Goal: Transaction & Acquisition: Download file/media

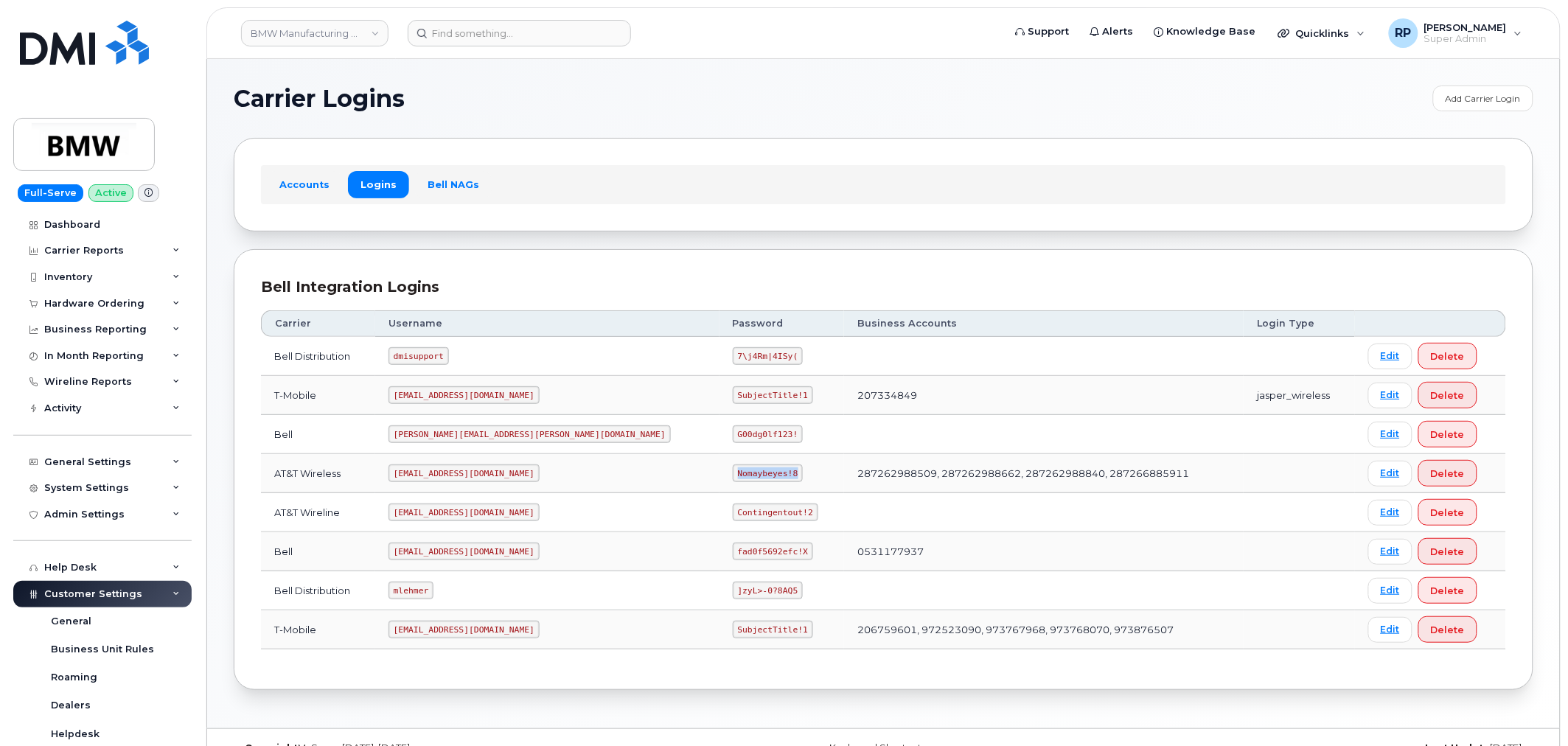
scroll to position [389, 0]
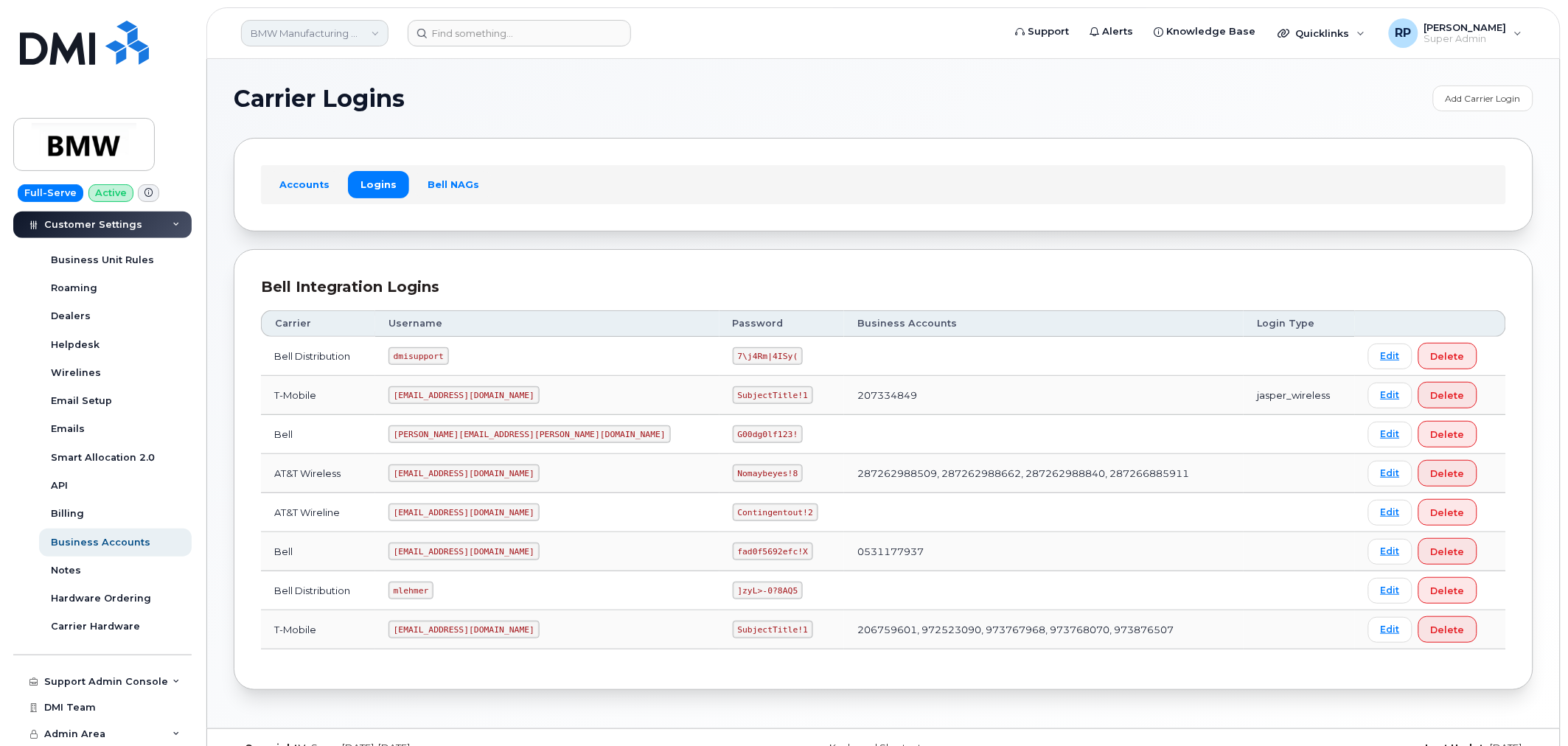
click at [339, 29] on link "BMW Manufacturing Co LLC" at bounding box center [315, 33] width 147 height 26
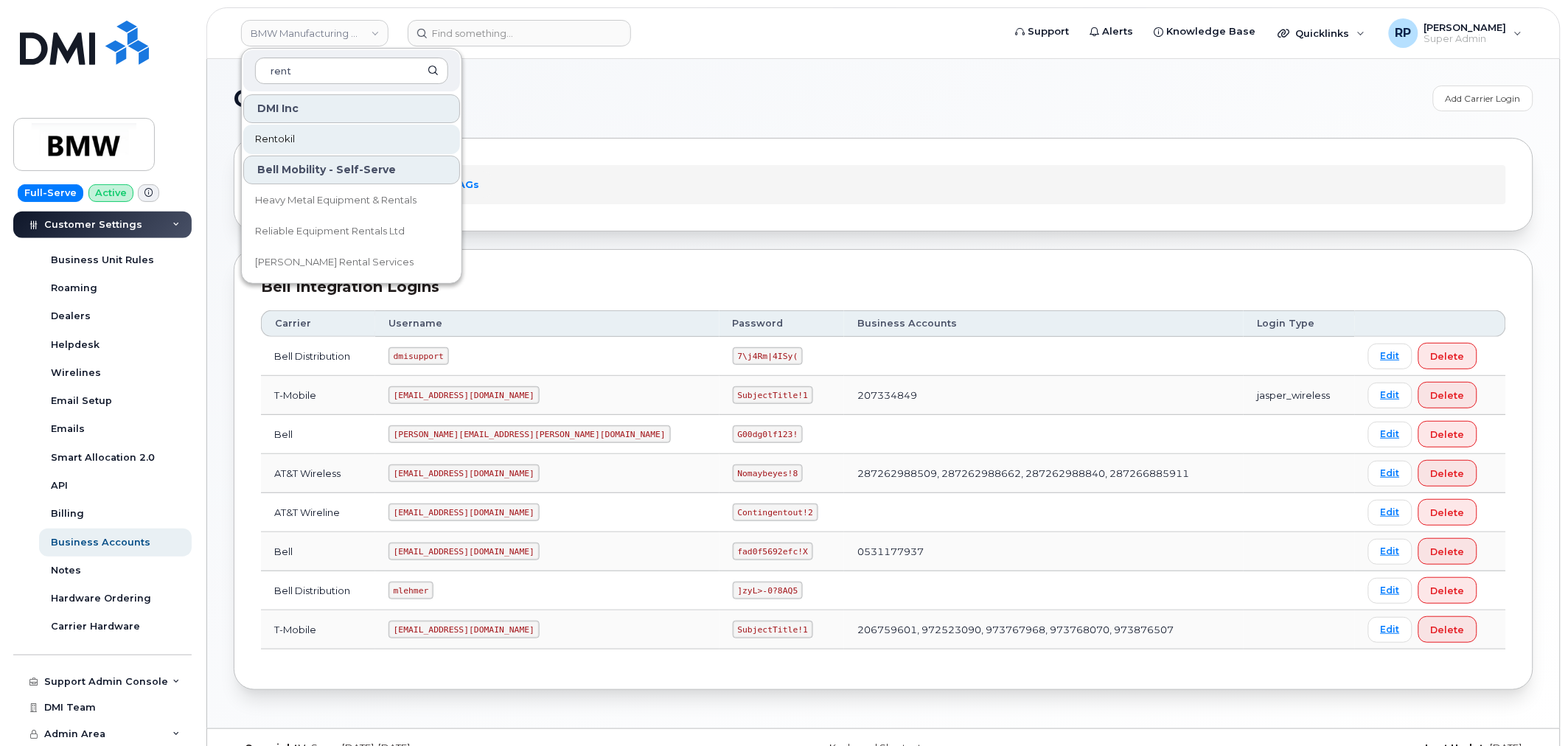
type input "rent"
click at [330, 138] on link "Rentokil" at bounding box center [352, 139] width 217 height 29
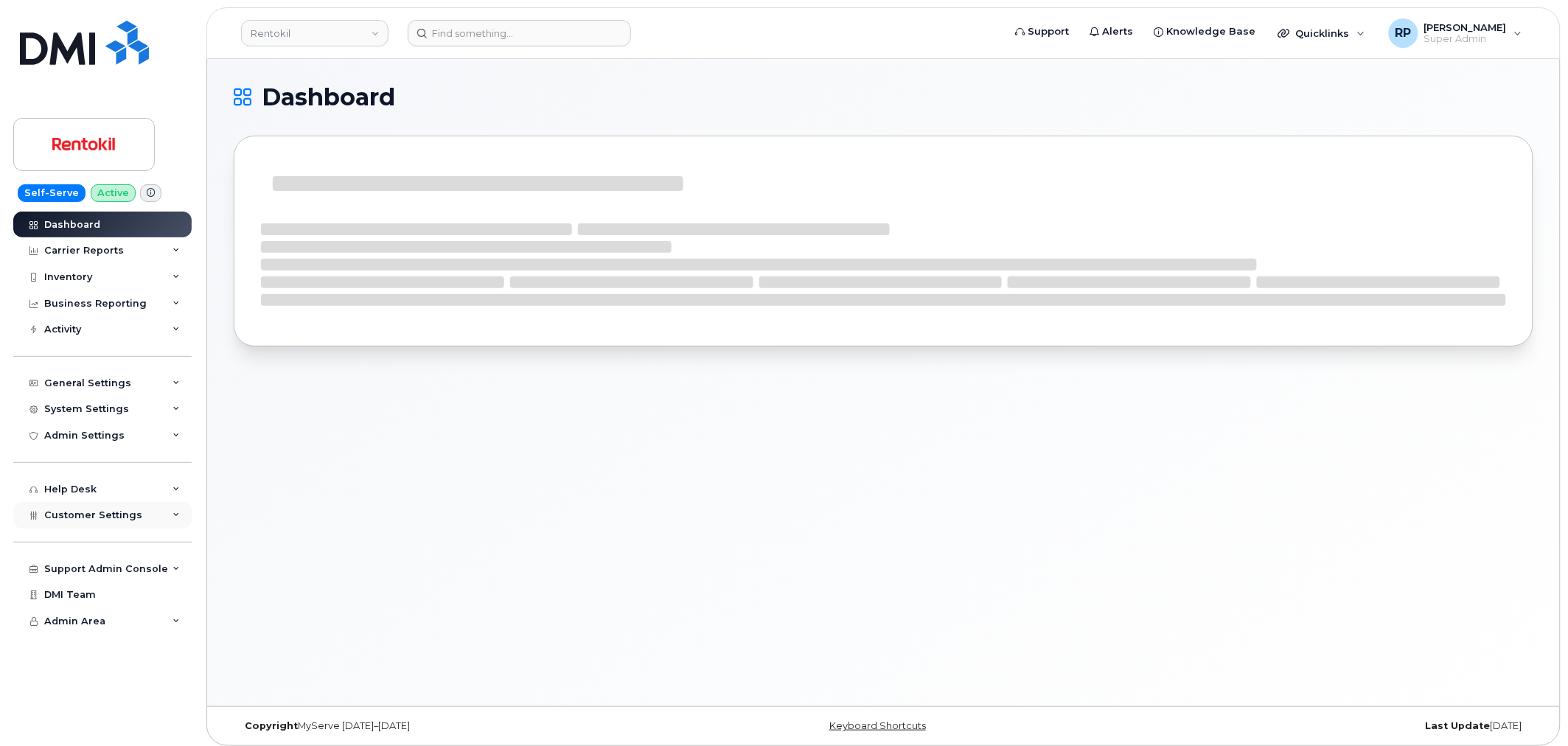
click at [99, 515] on span "Customer Settings" at bounding box center [93, 515] width 98 height 11
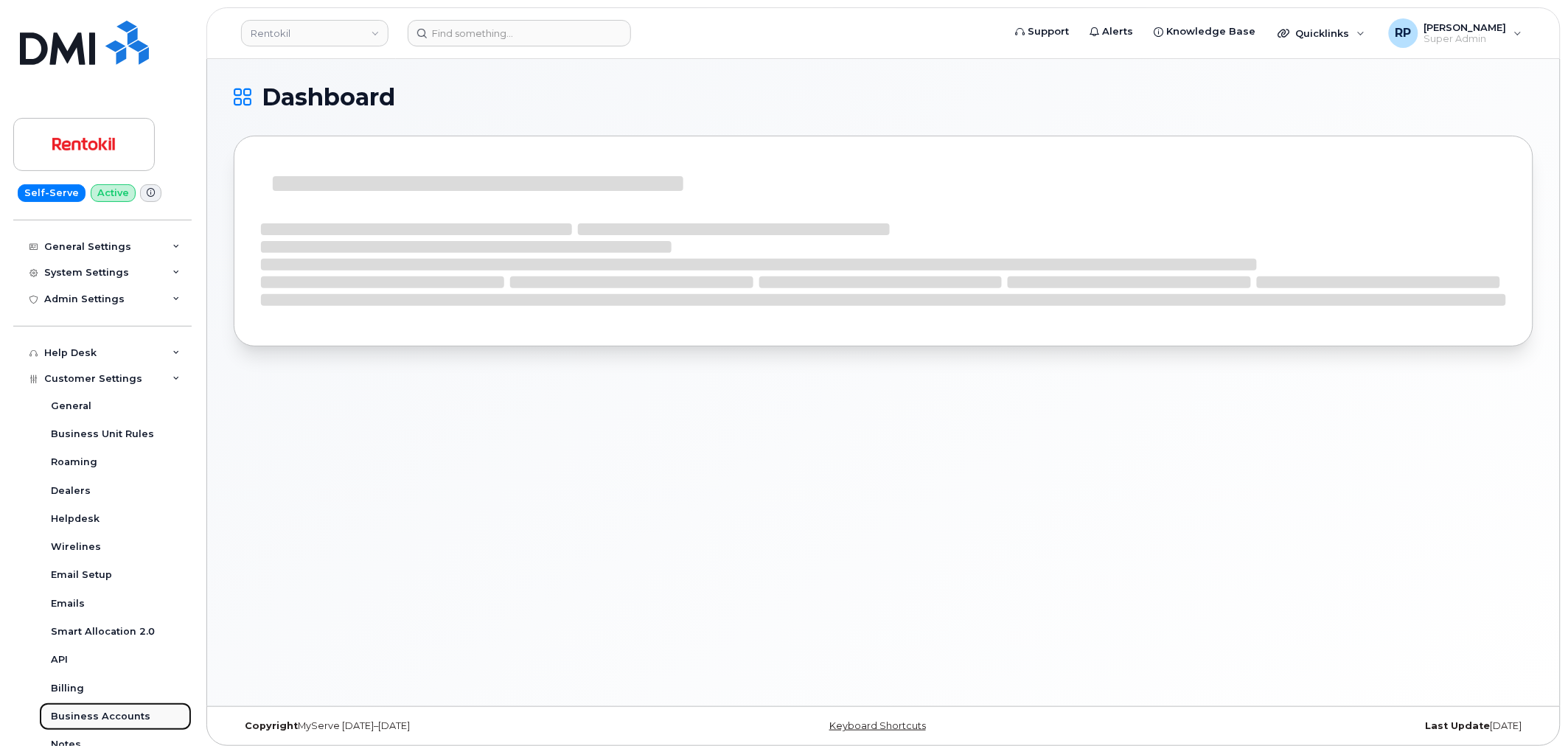
click at [100, 716] on div "Business Accounts" at bounding box center [101, 717] width 100 height 13
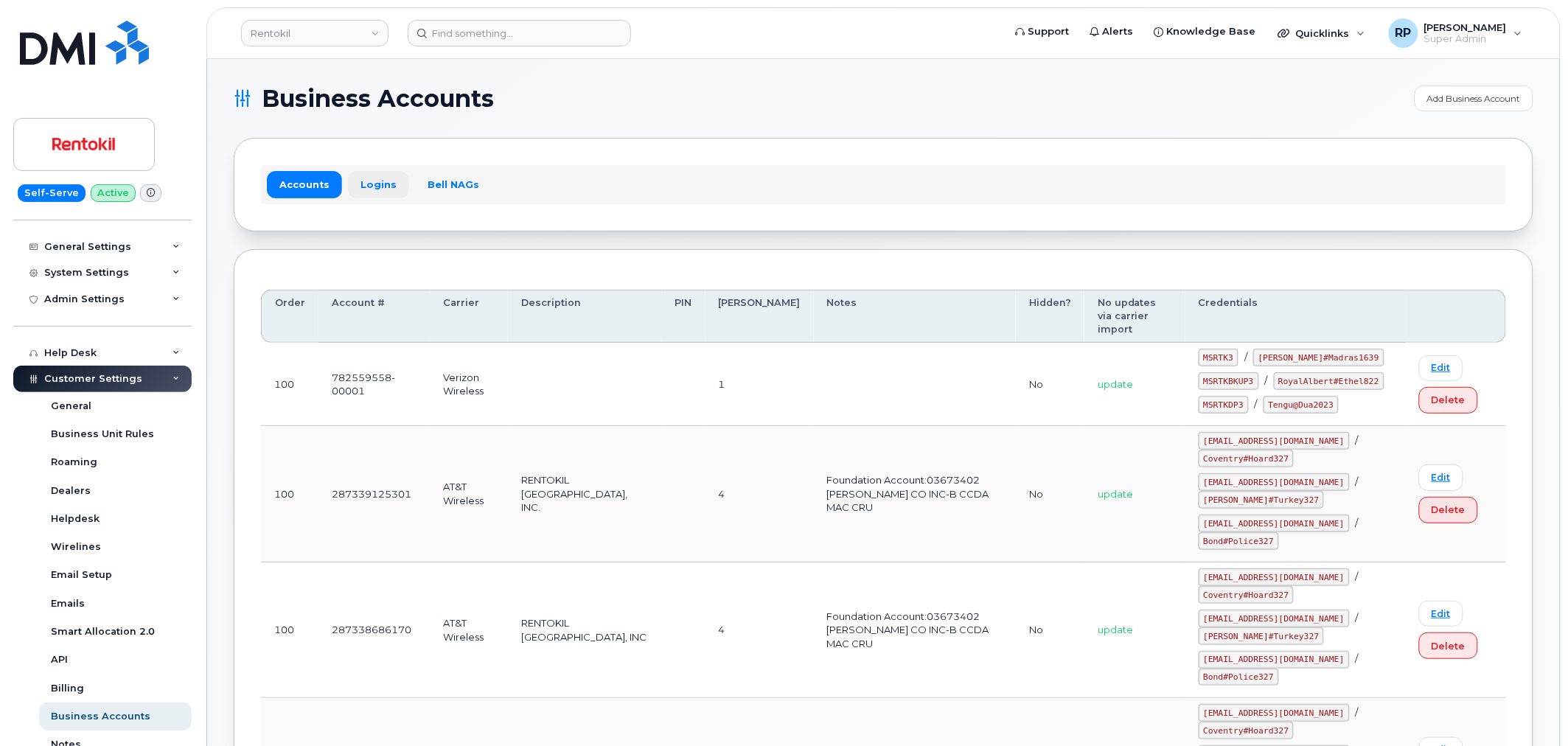
click at [374, 191] on link "Logins" at bounding box center [379, 184] width 61 height 26
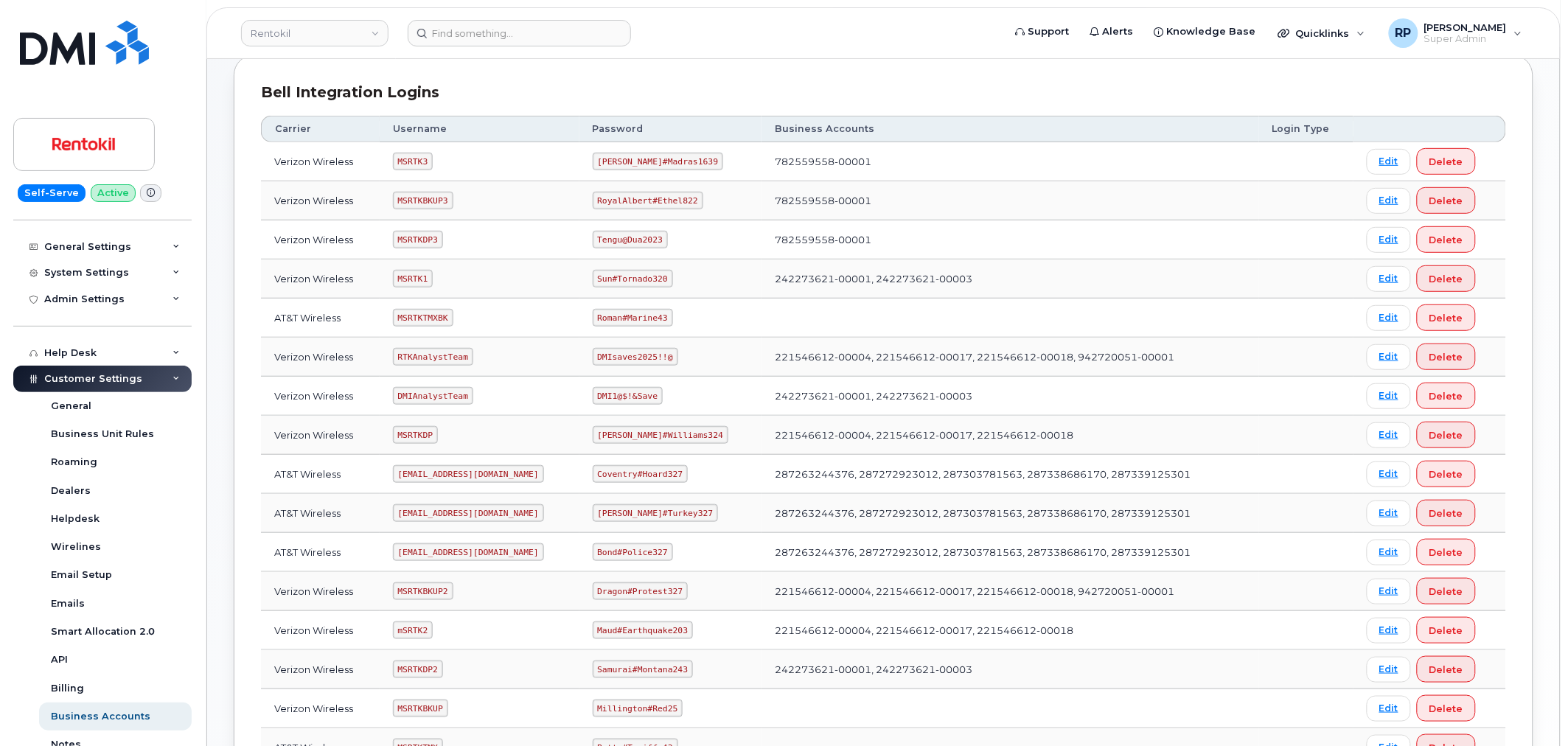
scroll to position [137, 0]
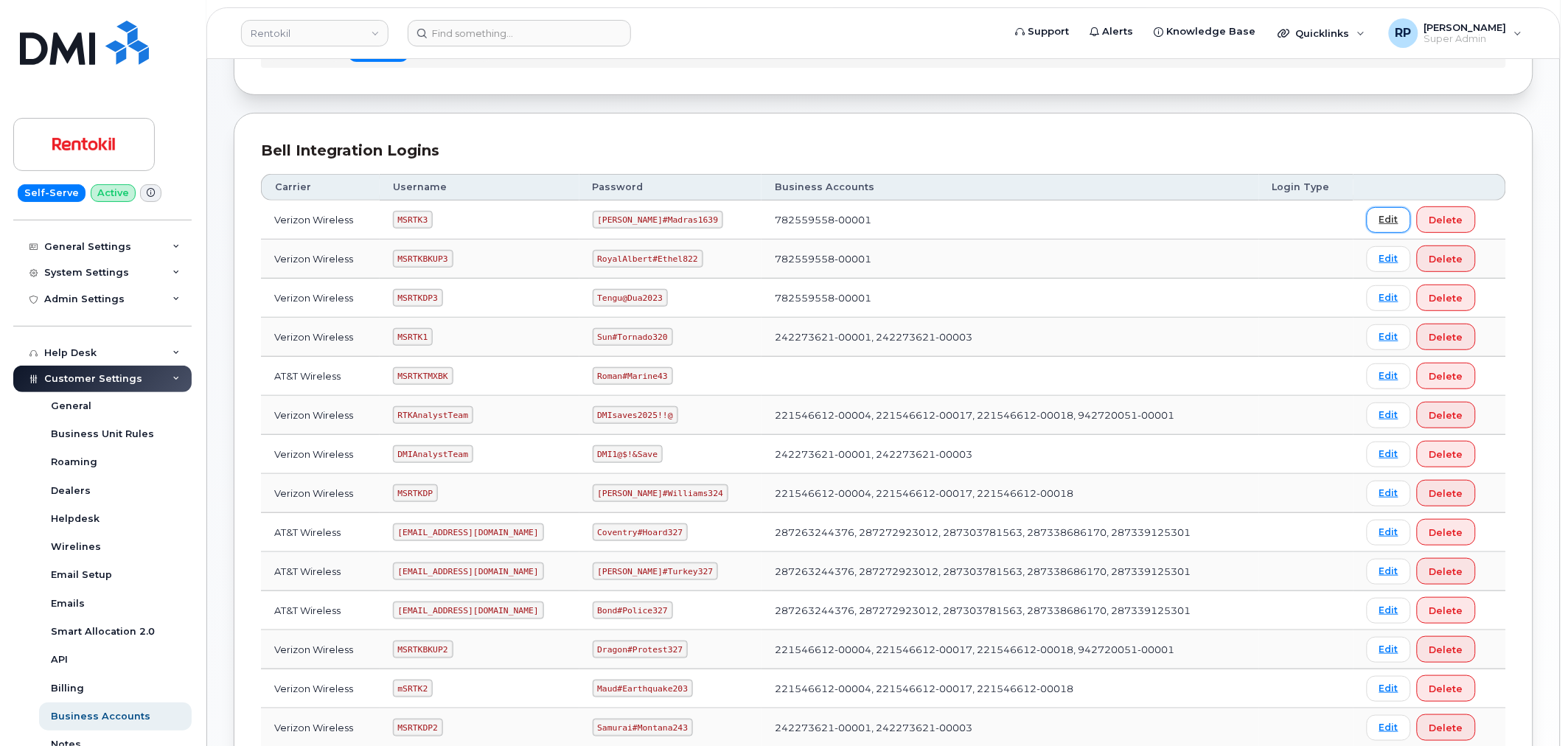
click at [1376, 223] on link "Edit" at bounding box center [1389, 220] width 44 height 26
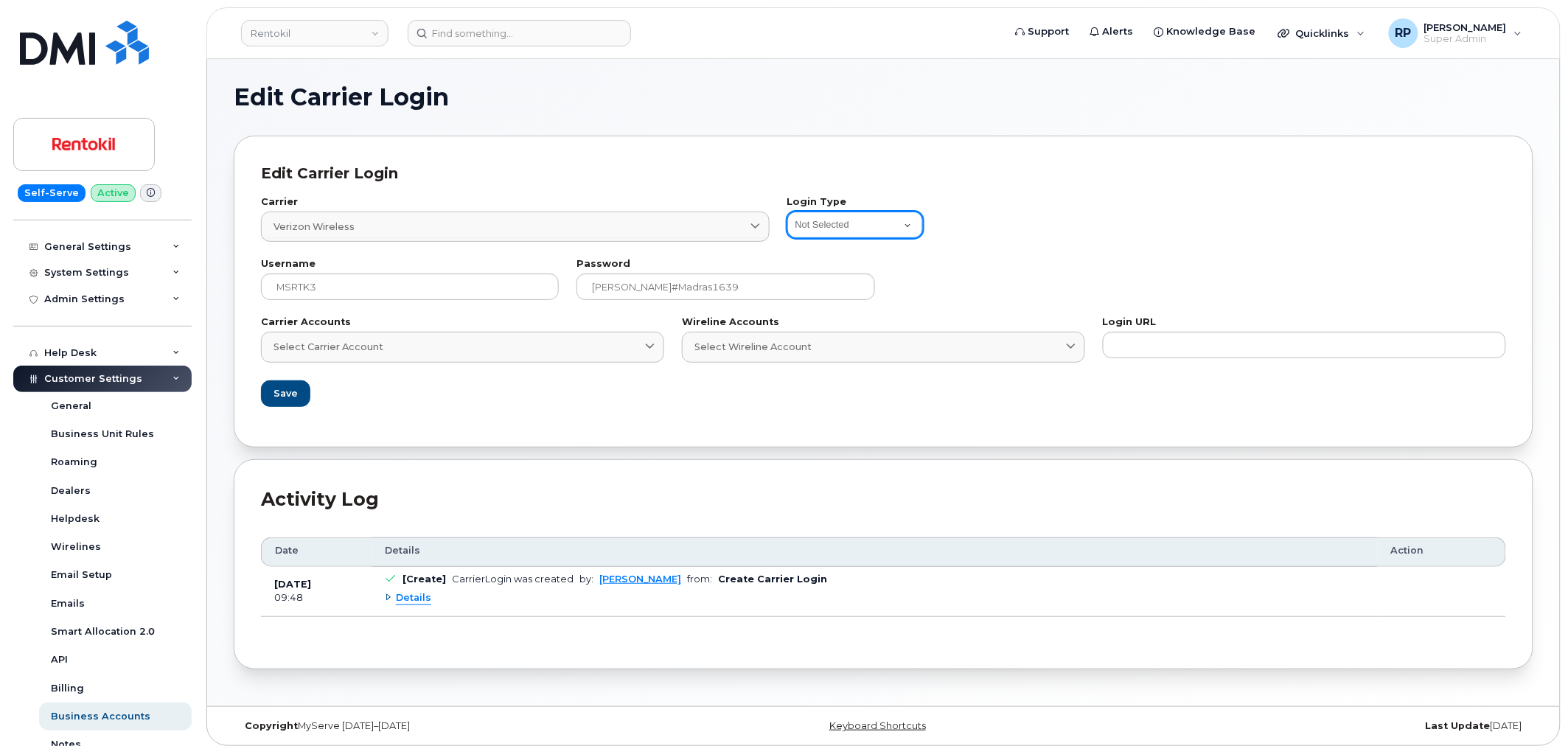
click at [844, 216] on select "Not Selected Bell Legacy eCare Login Telus IQ Telus IQ v2 Bell eOrdering Clearw…" at bounding box center [855, 225] width 136 height 26
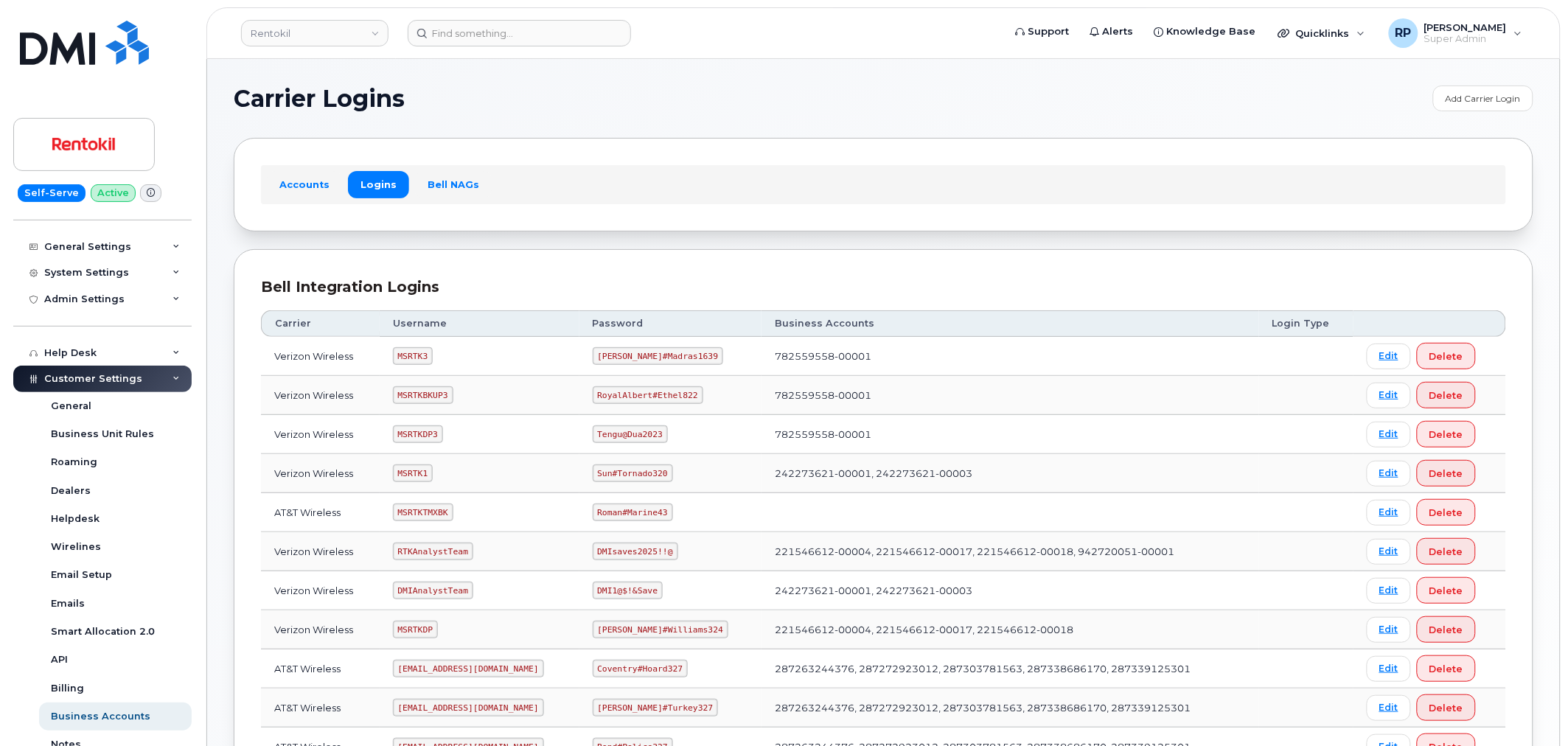
click at [326, 49] on header "Rentokil Support Alerts Knowledge Base Quicklinks Suspend / Cancel Device Chang…" at bounding box center [883, 33] width 1354 height 52
click at [321, 33] on link "Rentokil" at bounding box center [315, 33] width 147 height 26
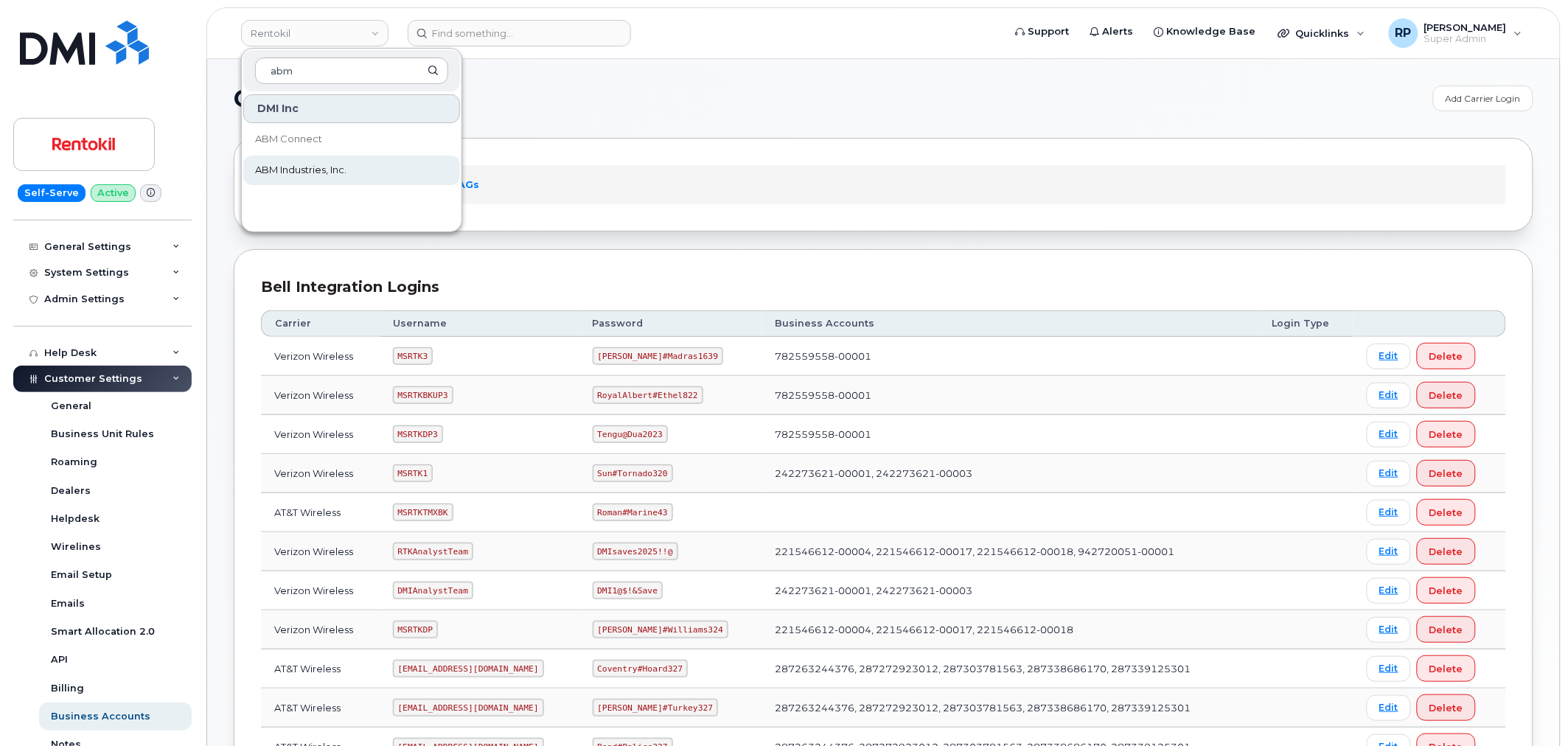
type input "abm"
click at [308, 165] on span "ABM Industries, Inc." at bounding box center [301, 170] width 92 height 15
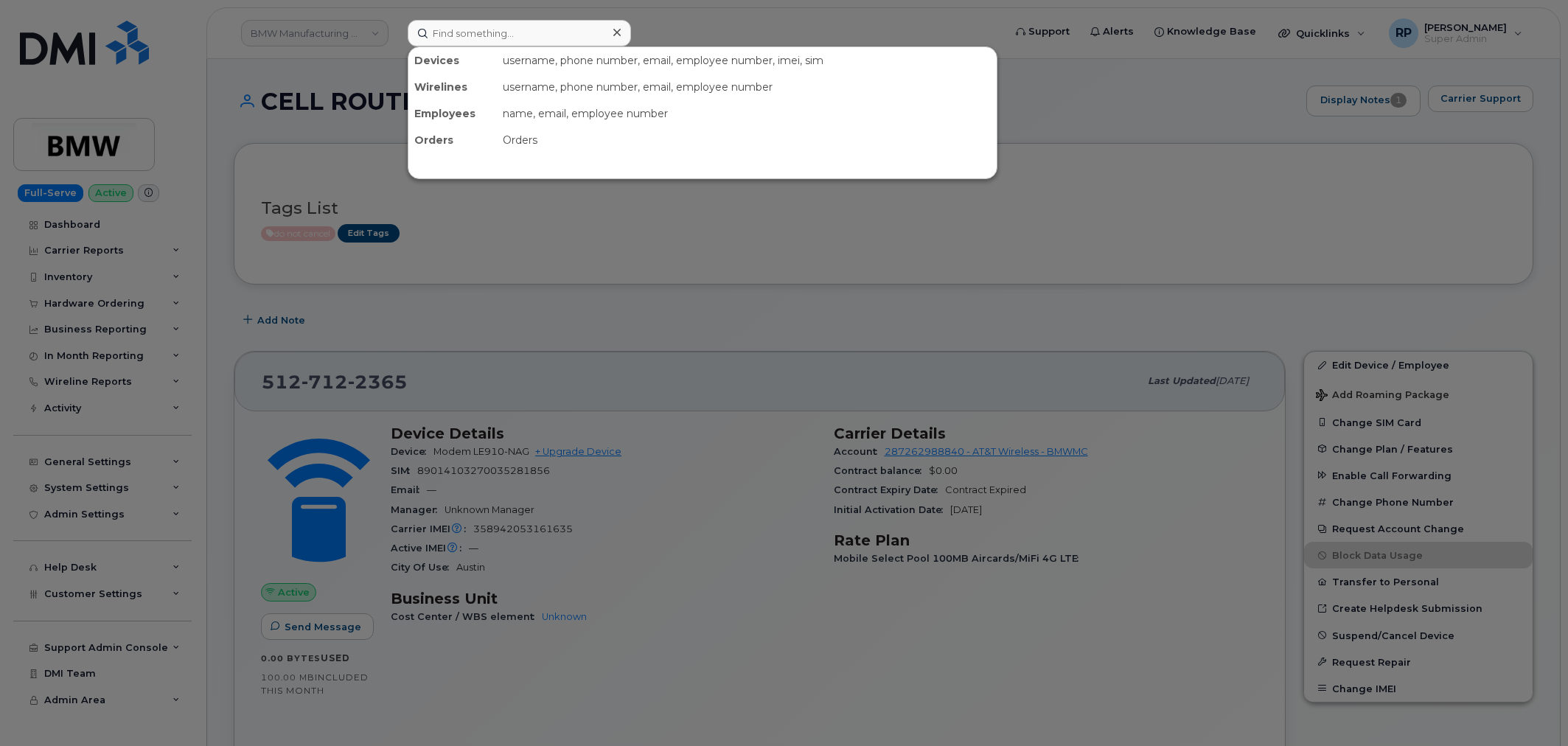
scroll to position [546, 0]
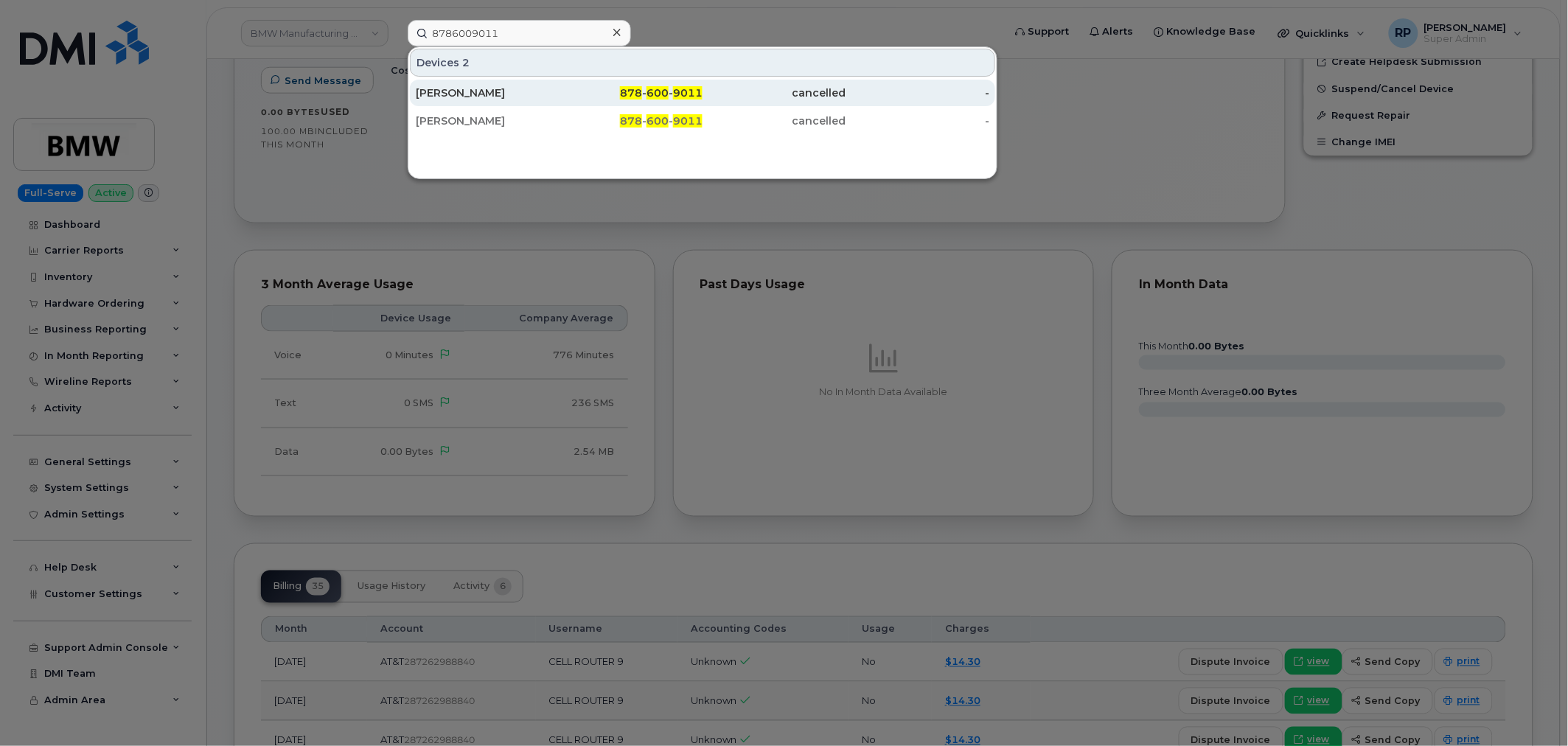
type input "8786009011"
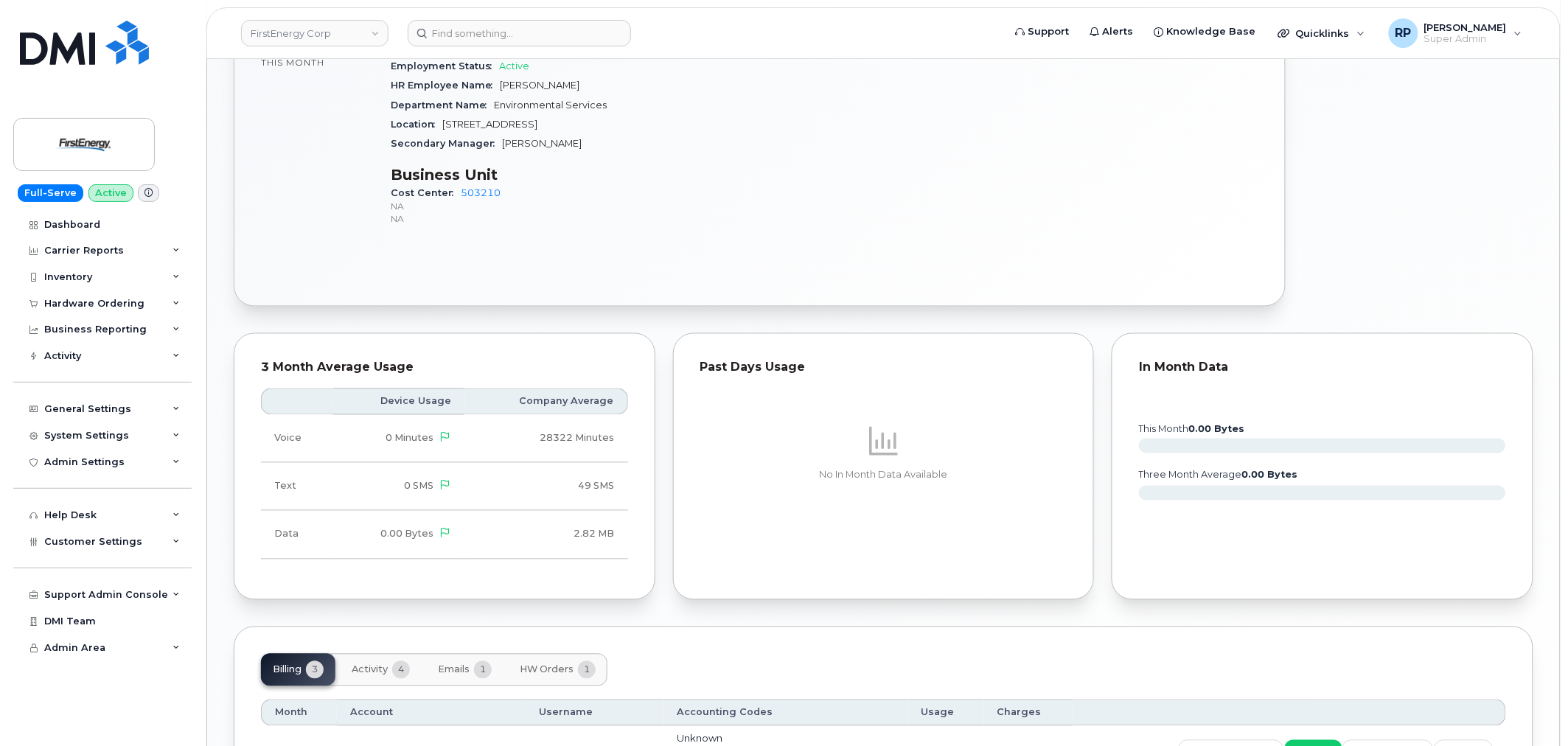
scroll to position [1011, 0]
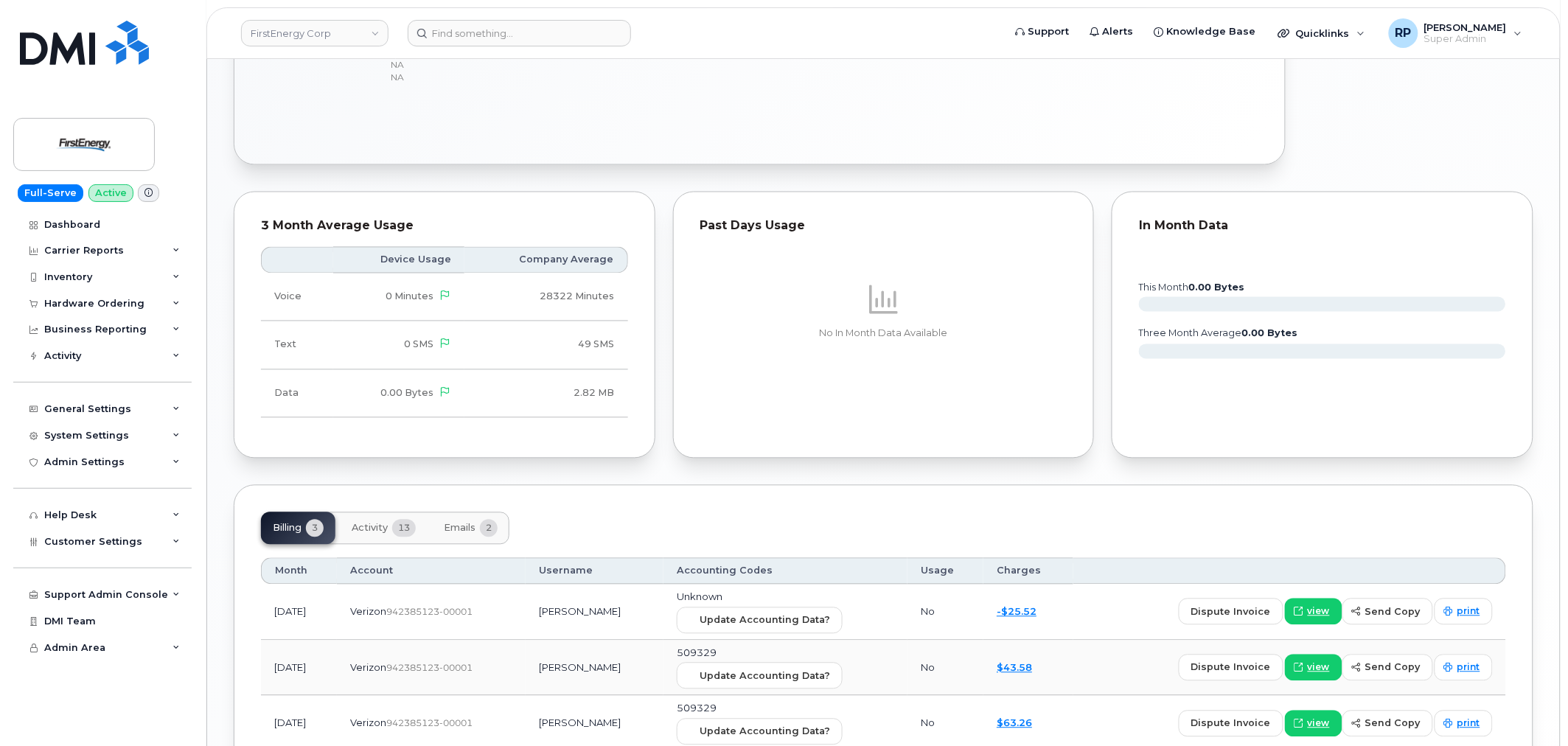
scroll to position [977, 0]
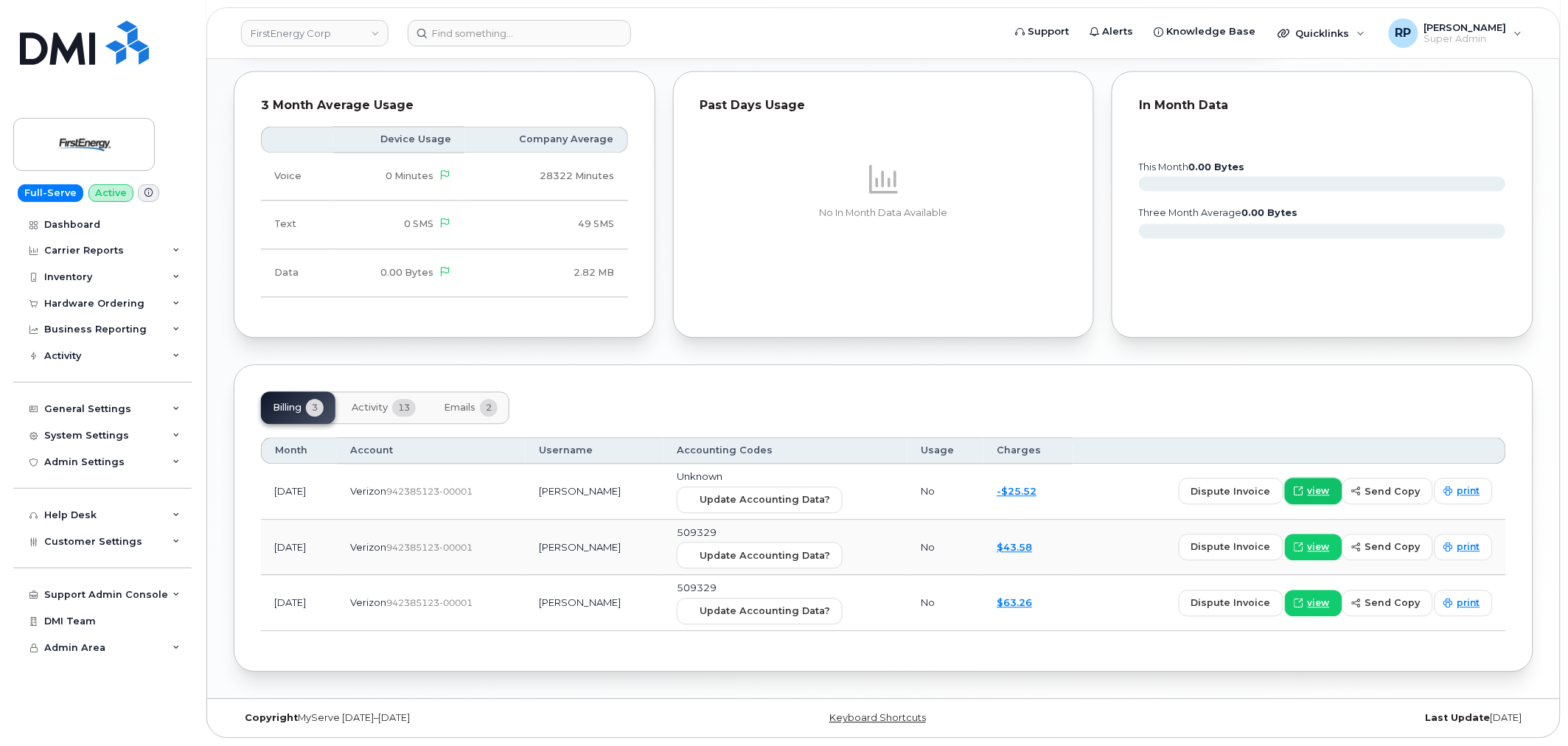
click at [1328, 492] on span "view" at bounding box center [1318, 492] width 22 height 13
click at [479, 408] on button "Emails 2" at bounding box center [470, 409] width 78 height 33
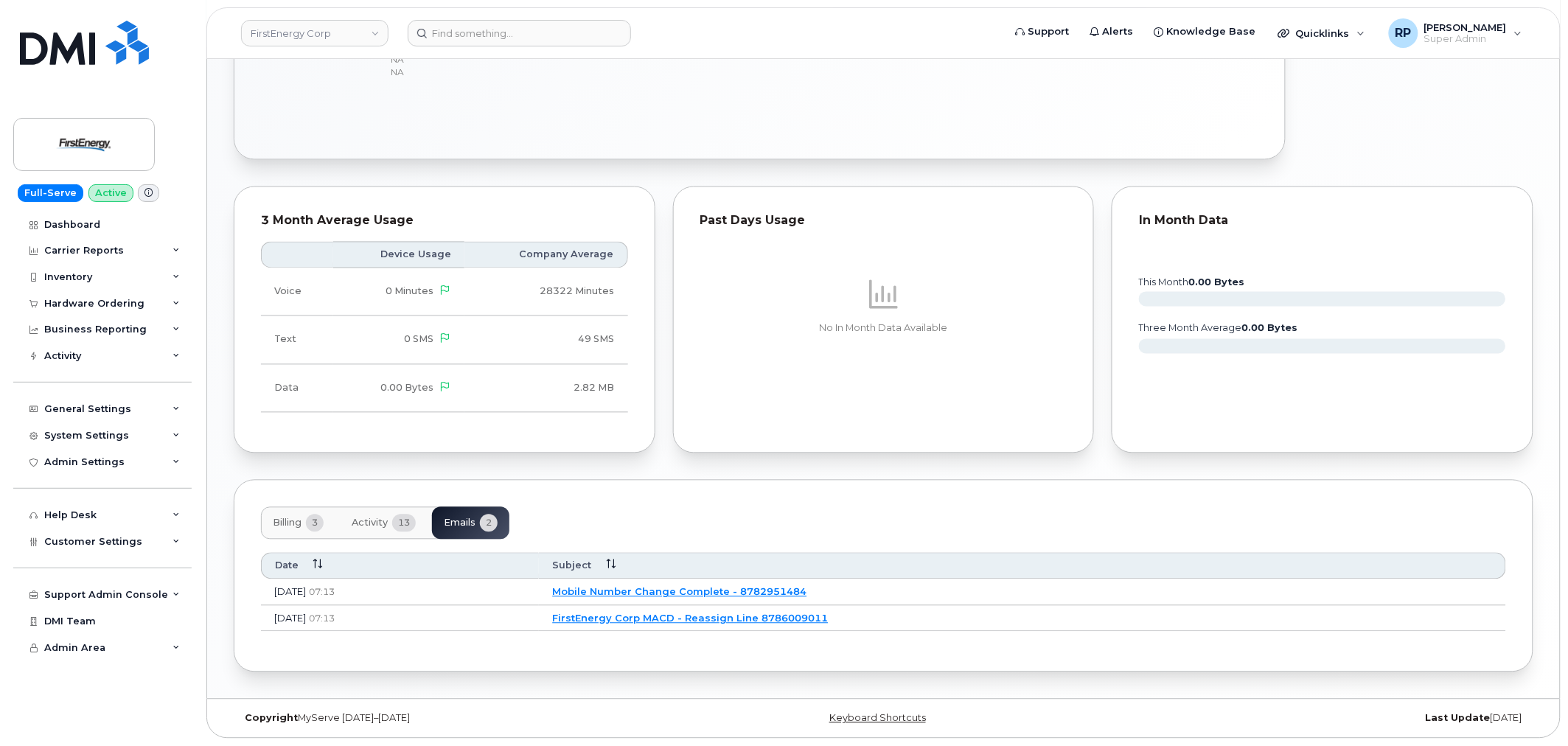
scroll to position [863, 0]
click at [670, 456] on div "Past Days Usage No In Month Data Available" at bounding box center [883, 320] width 439 height 285
click at [667, 461] on div "Tags List Add tags Add Note 878 600 9011 Last updated Sep 11, 2025 Cancel 0.00 …" at bounding box center [883, 39] width 1299 height 1265
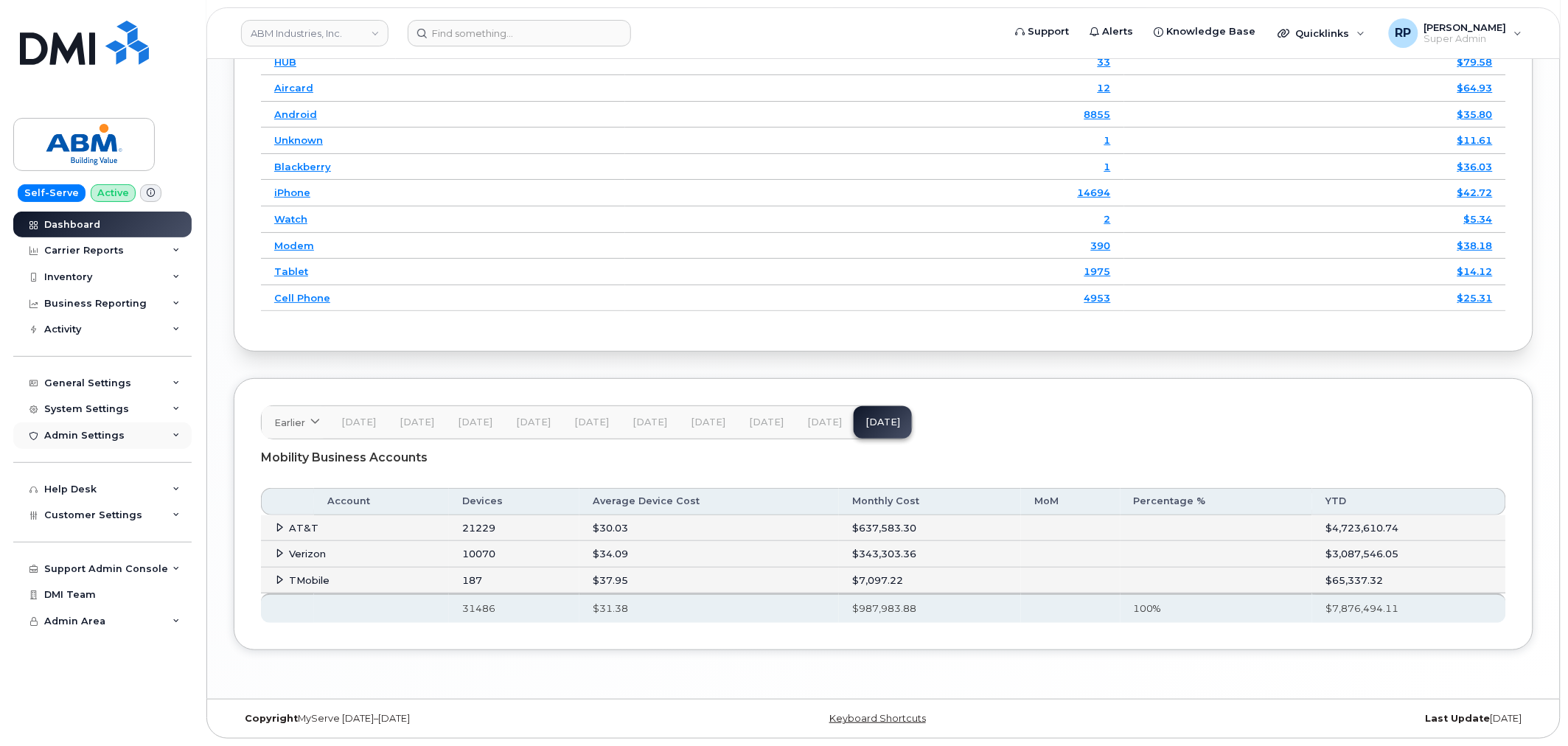
scroll to position [1989, 0]
click at [271, 518] on td "AT&T" at bounding box center [355, 528] width 188 height 26
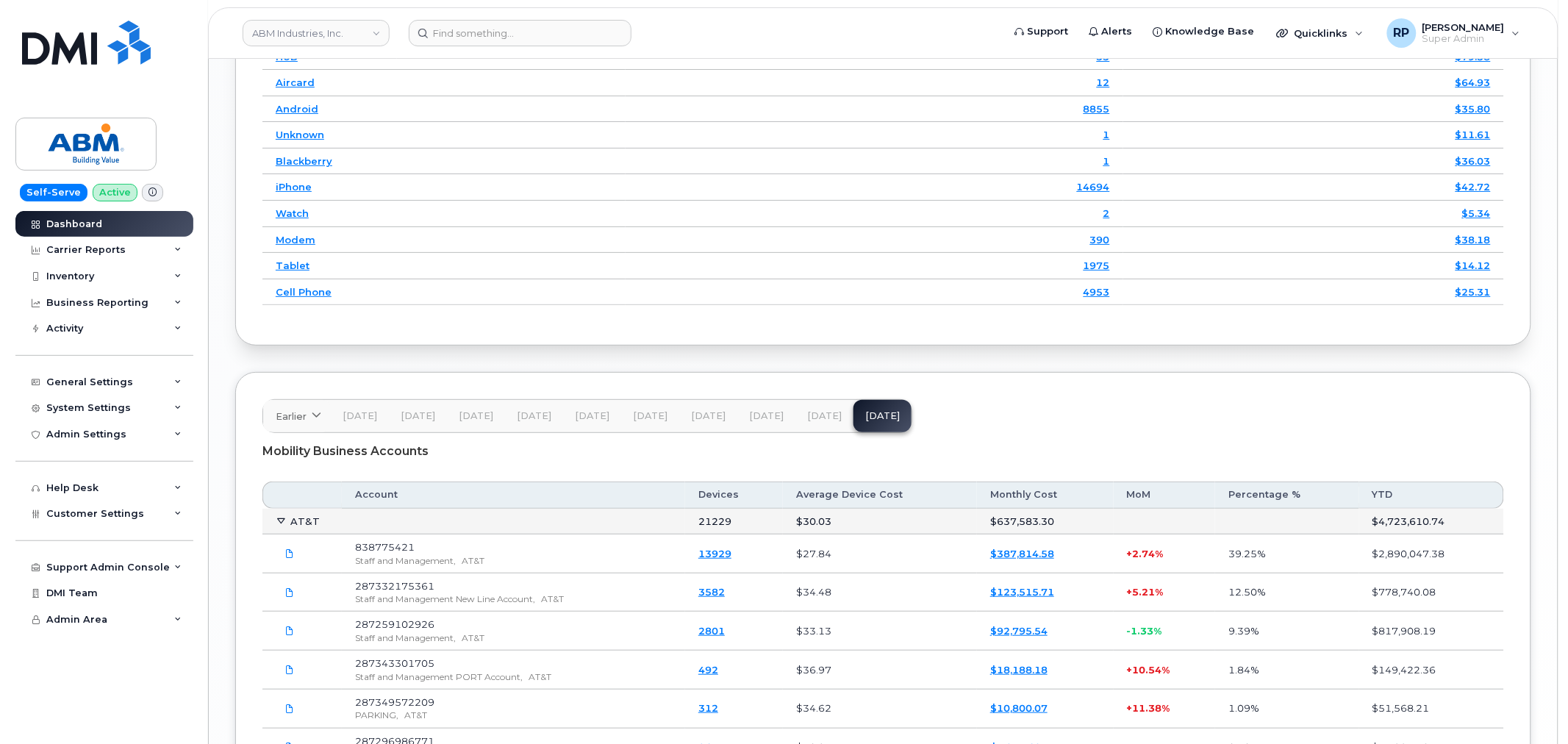
scroll to position [2048, 0]
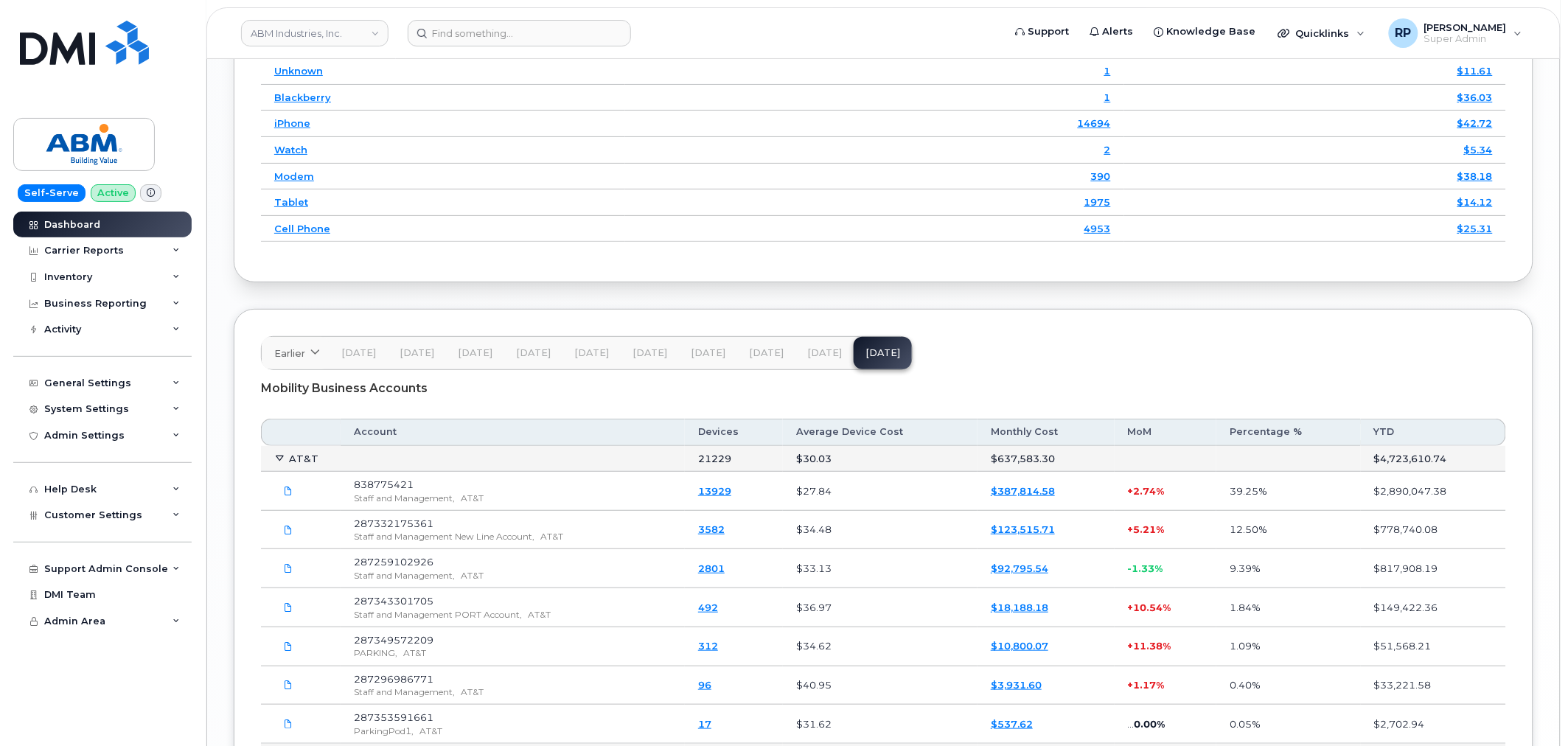
click at [727, 497] on link "13929" at bounding box center [715, 491] width 34 height 11
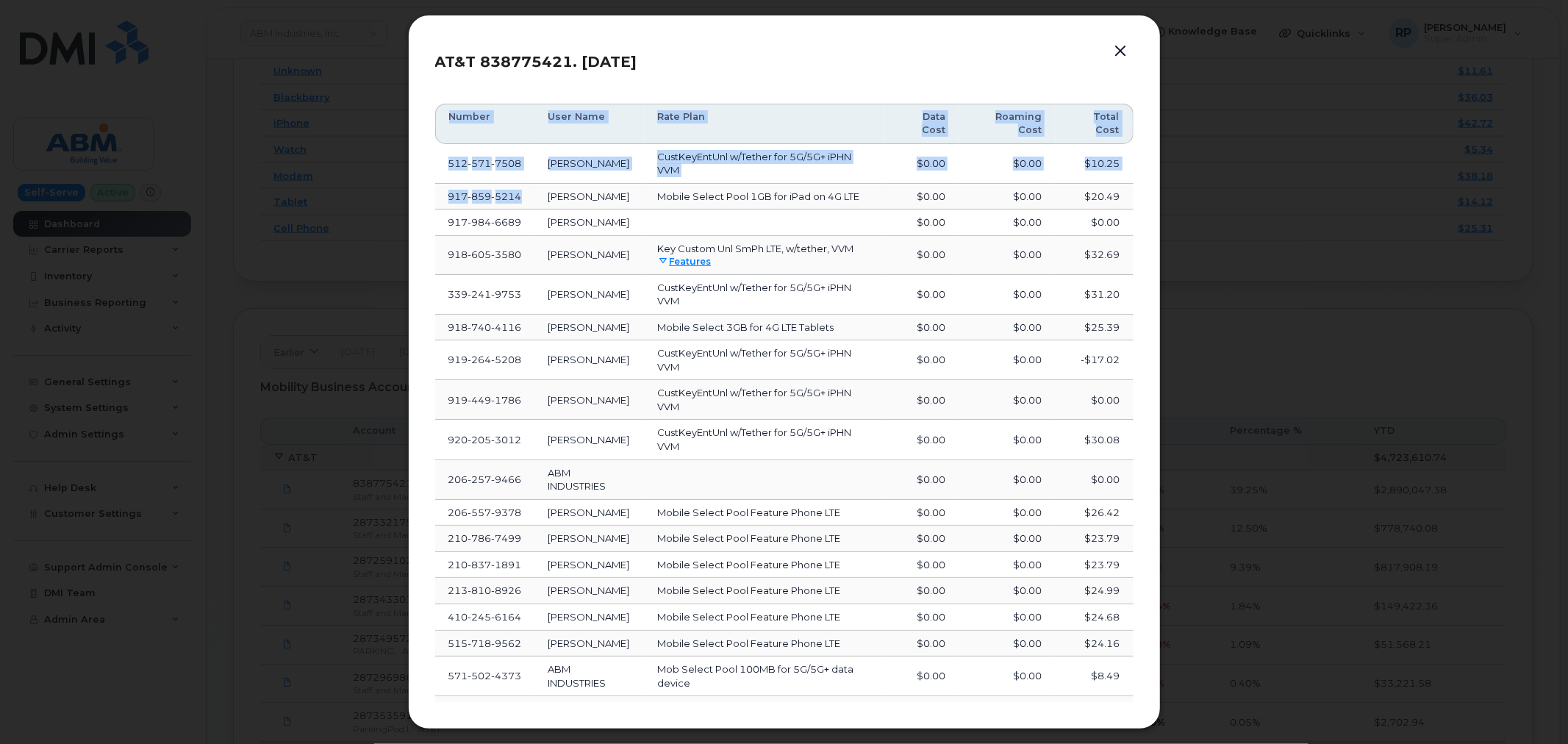
drag, startPoint x: 530, startPoint y: 210, endPoint x: 424, endPoint y: 206, distance: 106.1
click at [424, 206] on div "AT&T 838775421. Aug 25 Number User Name Rate Plan Data Cost Roaming Cost Total …" at bounding box center [784, 372] width 753 height 715
click at [466, 210] on td "917 859 5214" at bounding box center [485, 197] width 100 height 26
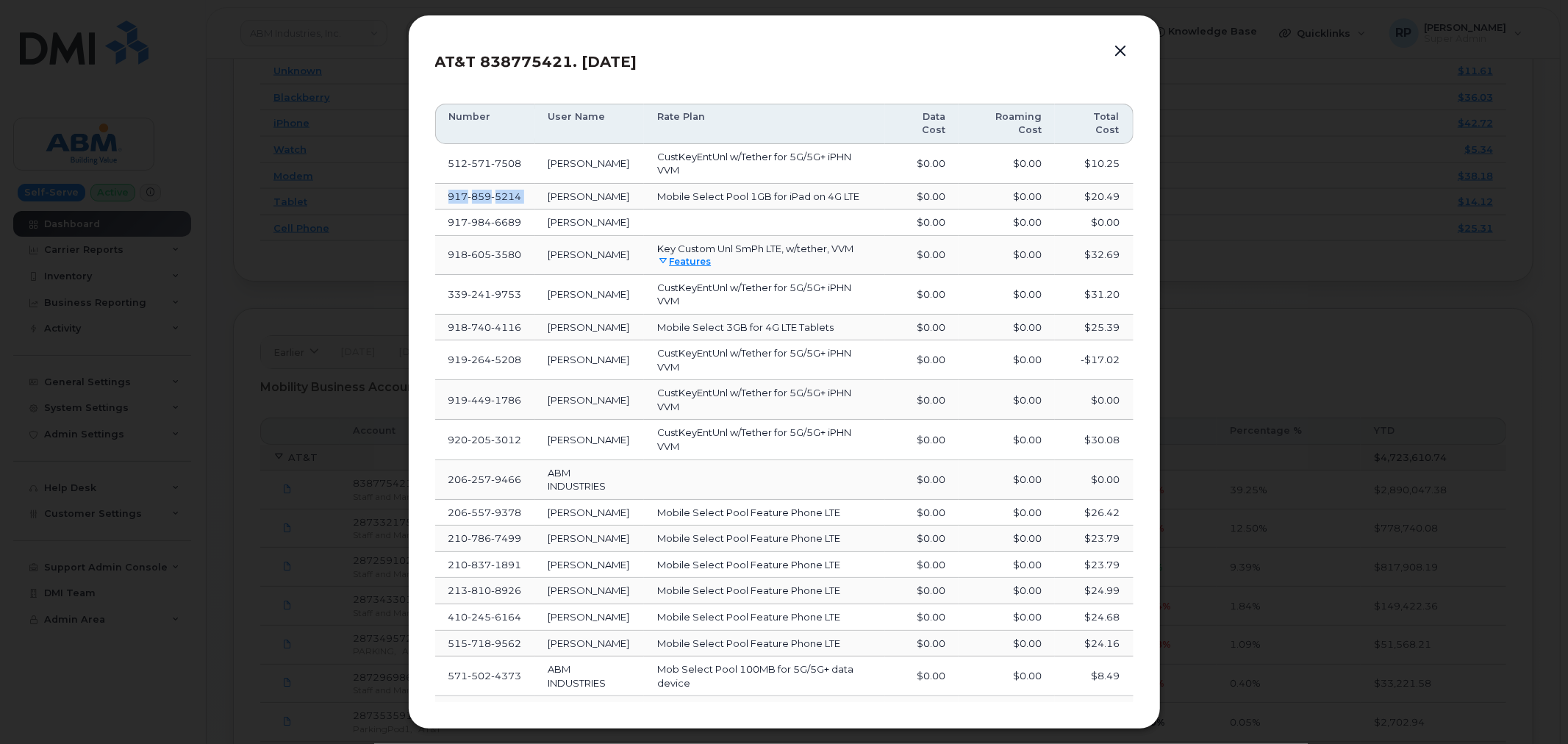
drag, startPoint x: 458, startPoint y: 208, endPoint x: 552, endPoint y: 210, distance: 94.0
click at [552, 210] on tr "917 859 5214 ANDREA CHANEY Mobile Select Pool 1GB for iPad on 4G LTE $0.00 $0.0…" at bounding box center [784, 197] width 698 height 26
copy span "917 859 5214"
drag, startPoint x: 447, startPoint y: 425, endPoint x: 525, endPoint y: 427, distance: 78.0
click at [525, 420] on td "919 449 1786" at bounding box center [485, 400] width 100 height 40
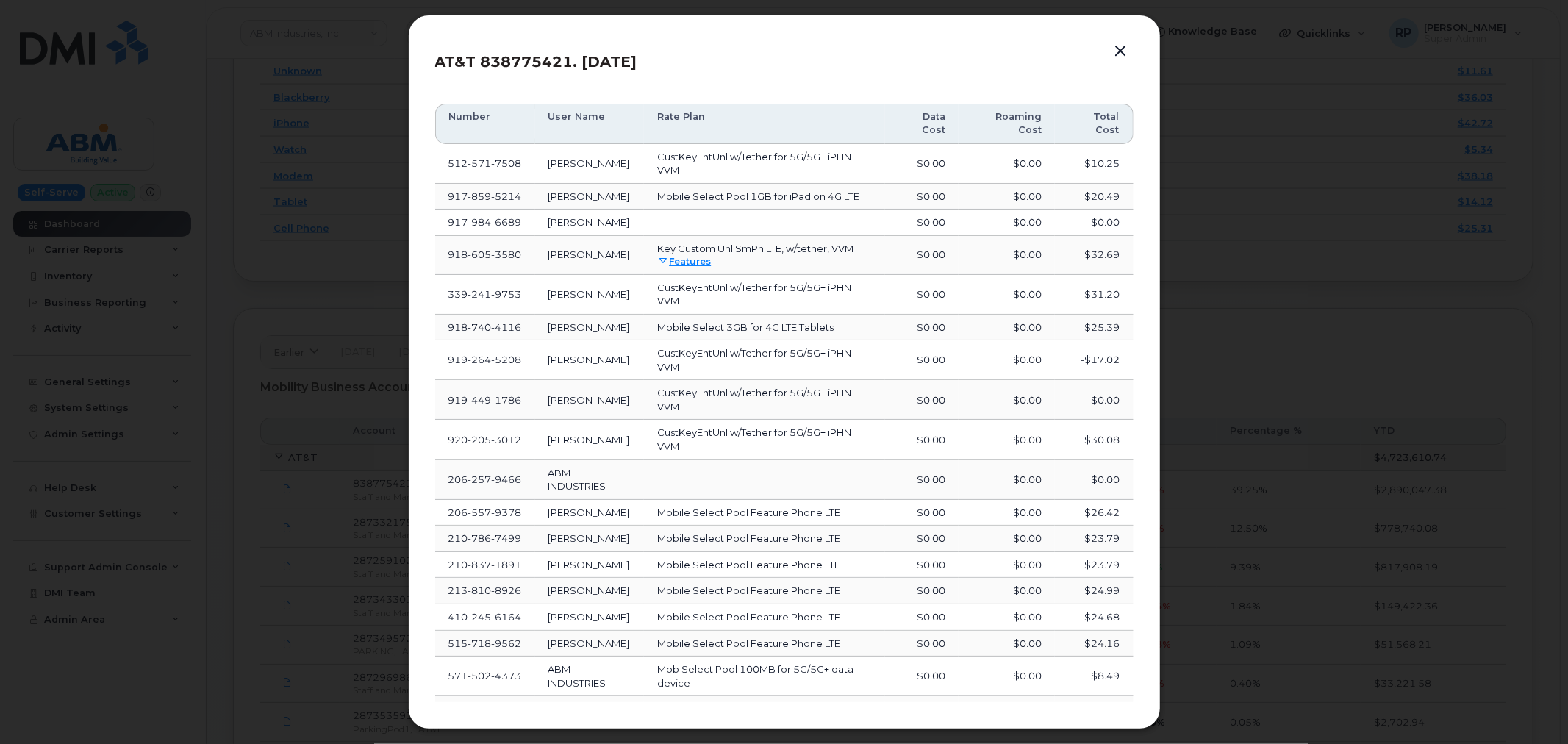
drag, startPoint x: 507, startPoint y: 427, endPoint x: 448, endPoint y: 483, distance: 81.3
click at [448, 459] on td "920 205 3012" at bounding box center [485, 440] width 100 height 40
drag, startPoint x: 436, startPoint y: 469, endPoint x: 522, endPoint y: 475, distance: 86.2
click at [522, 459] on td "920 205 3012" at bounding box center [485, 440] width 100 height 40
copy span "920 205 3012"
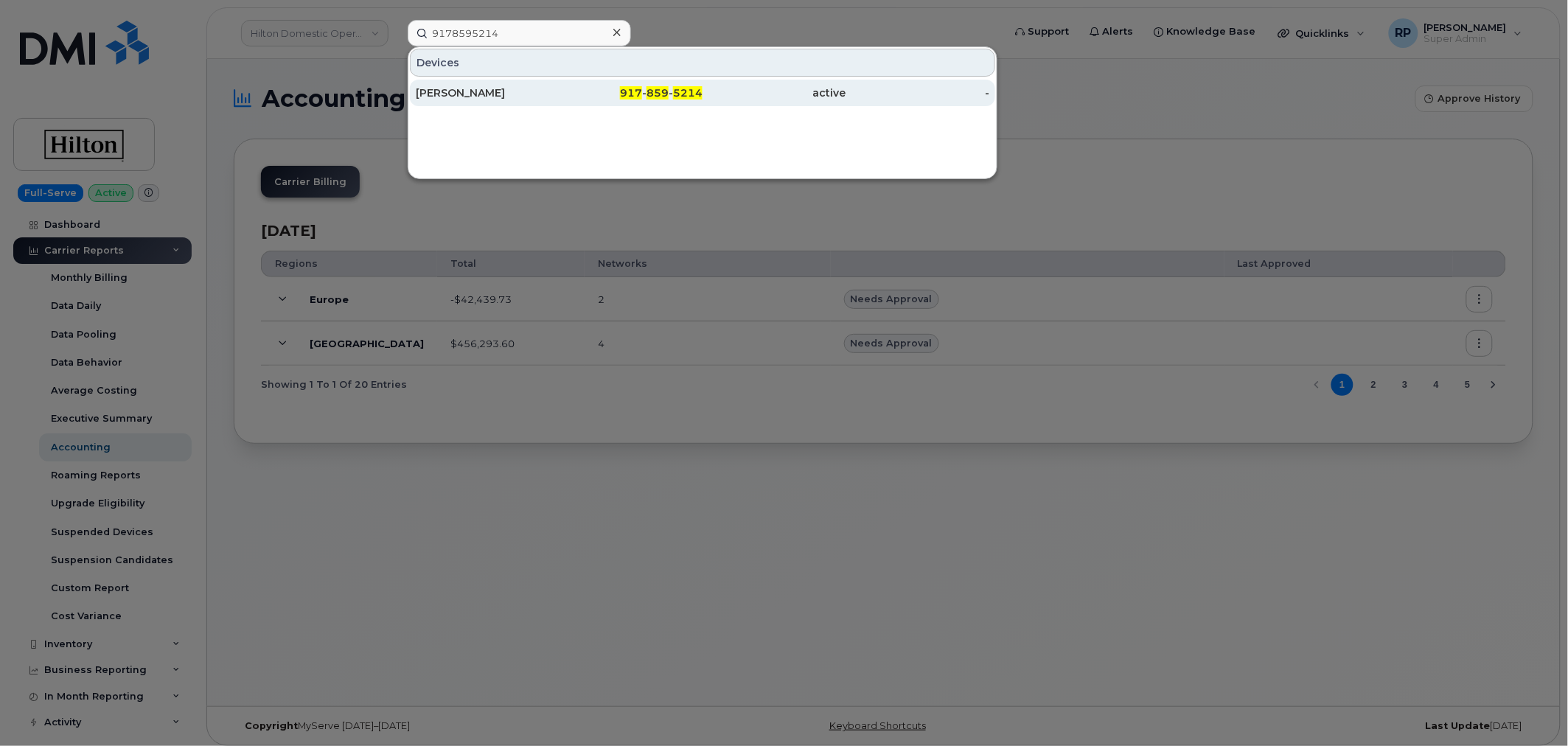
type input "9178595214"
click at [510, 97] on div "[PERSON_NAME]" at bounding box center [487, 93] width 144 height 15
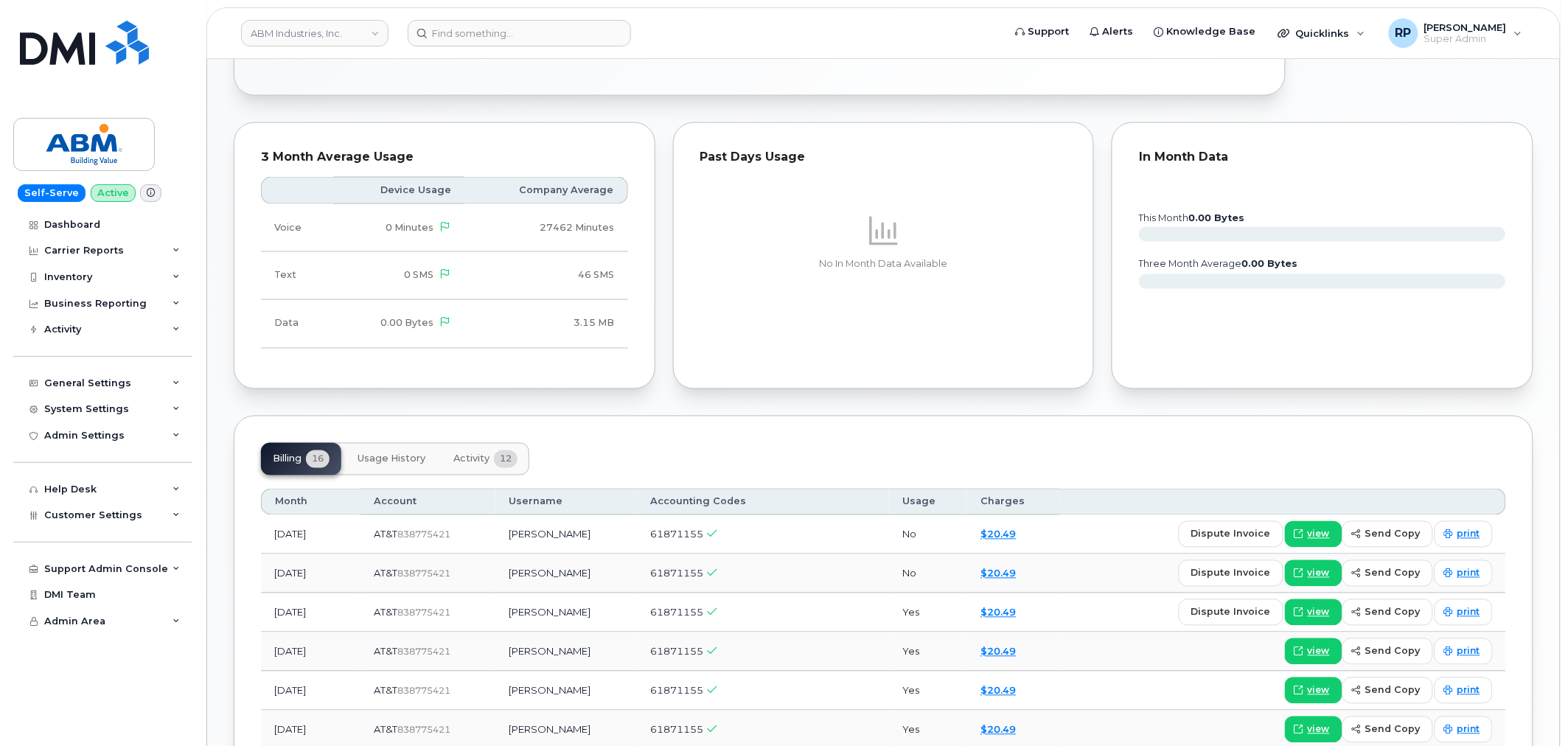
scroll to position [719, 0]
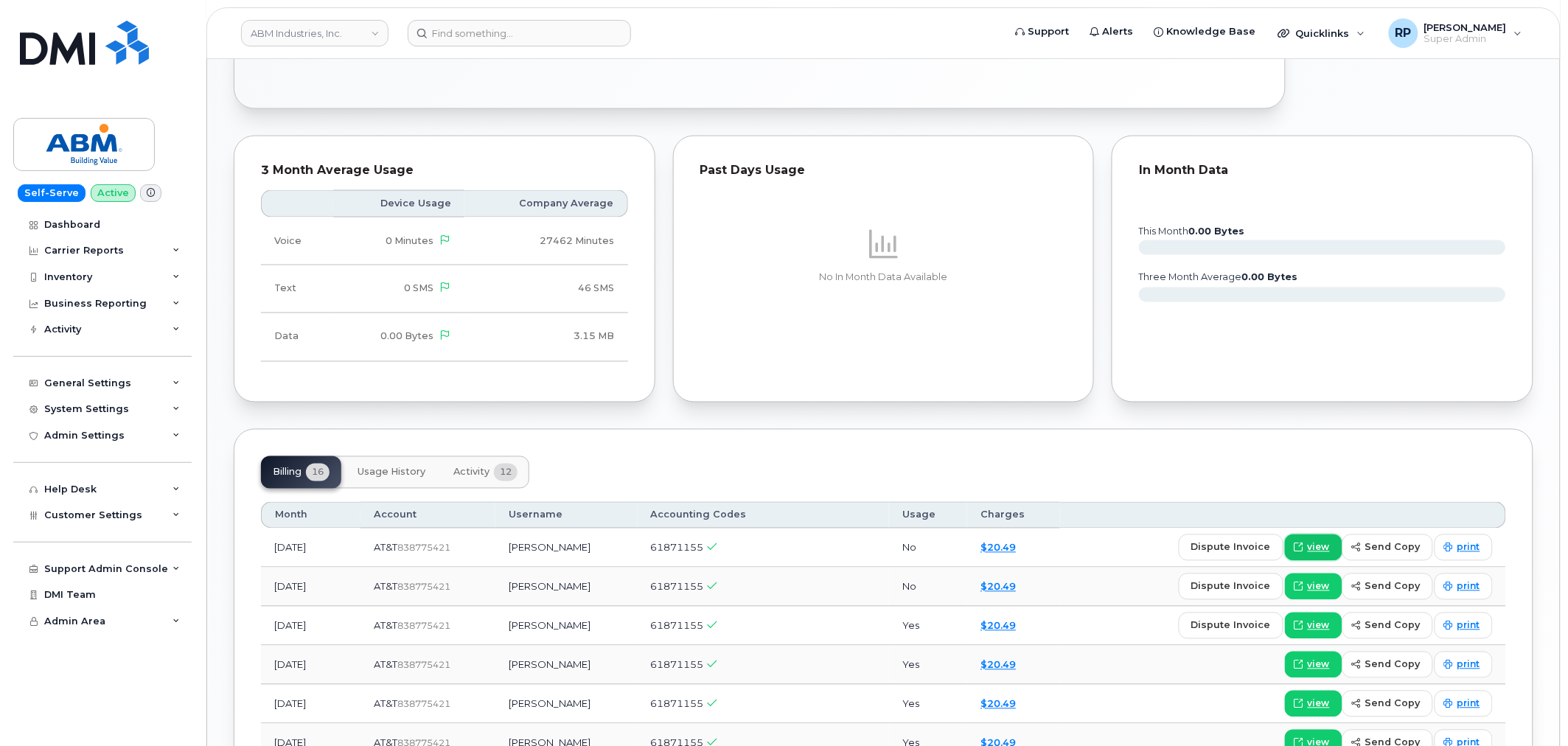
click at [1301, 555] on link "view" at bounding box center [1313, 548] width 57 height 26
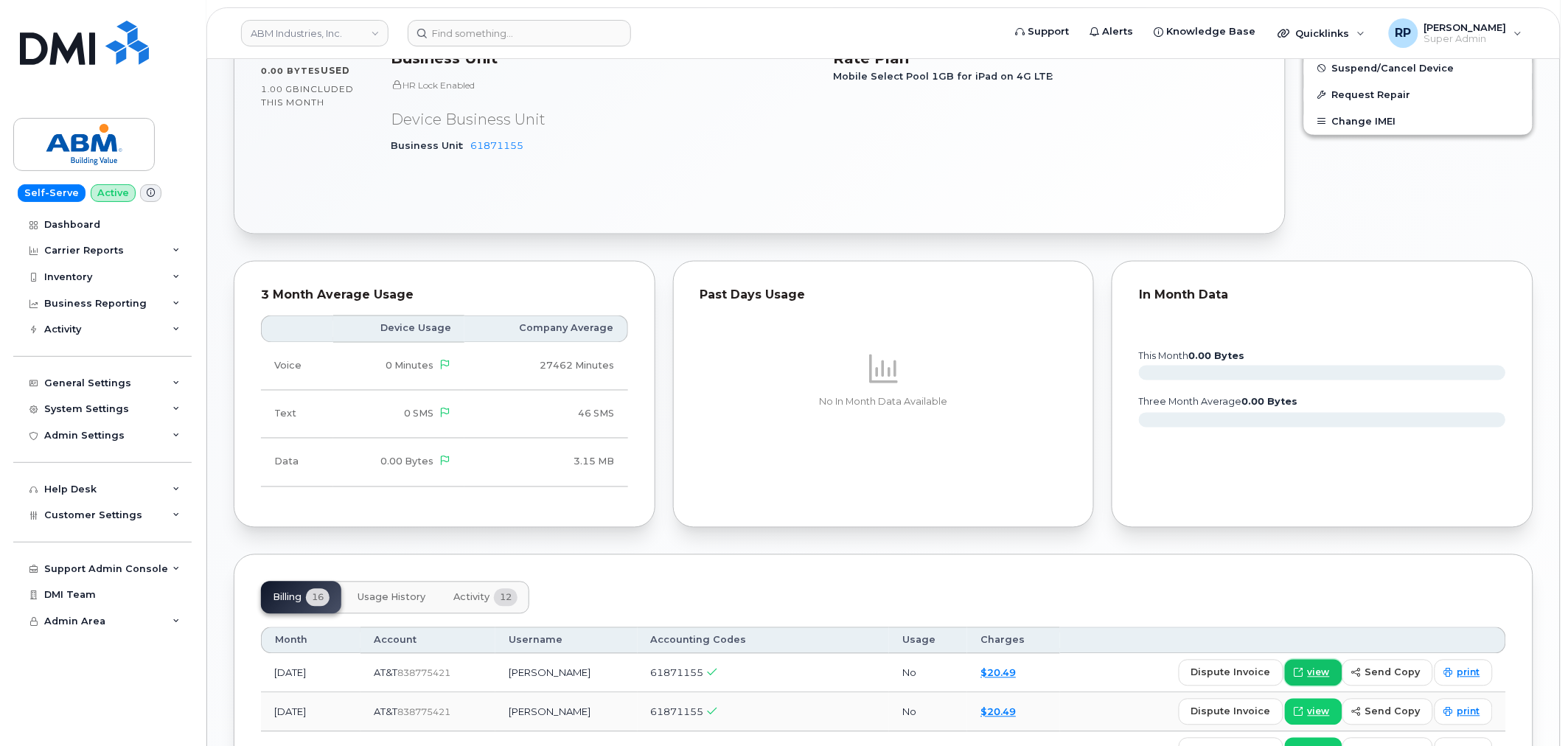
scroll to position [844, 0]
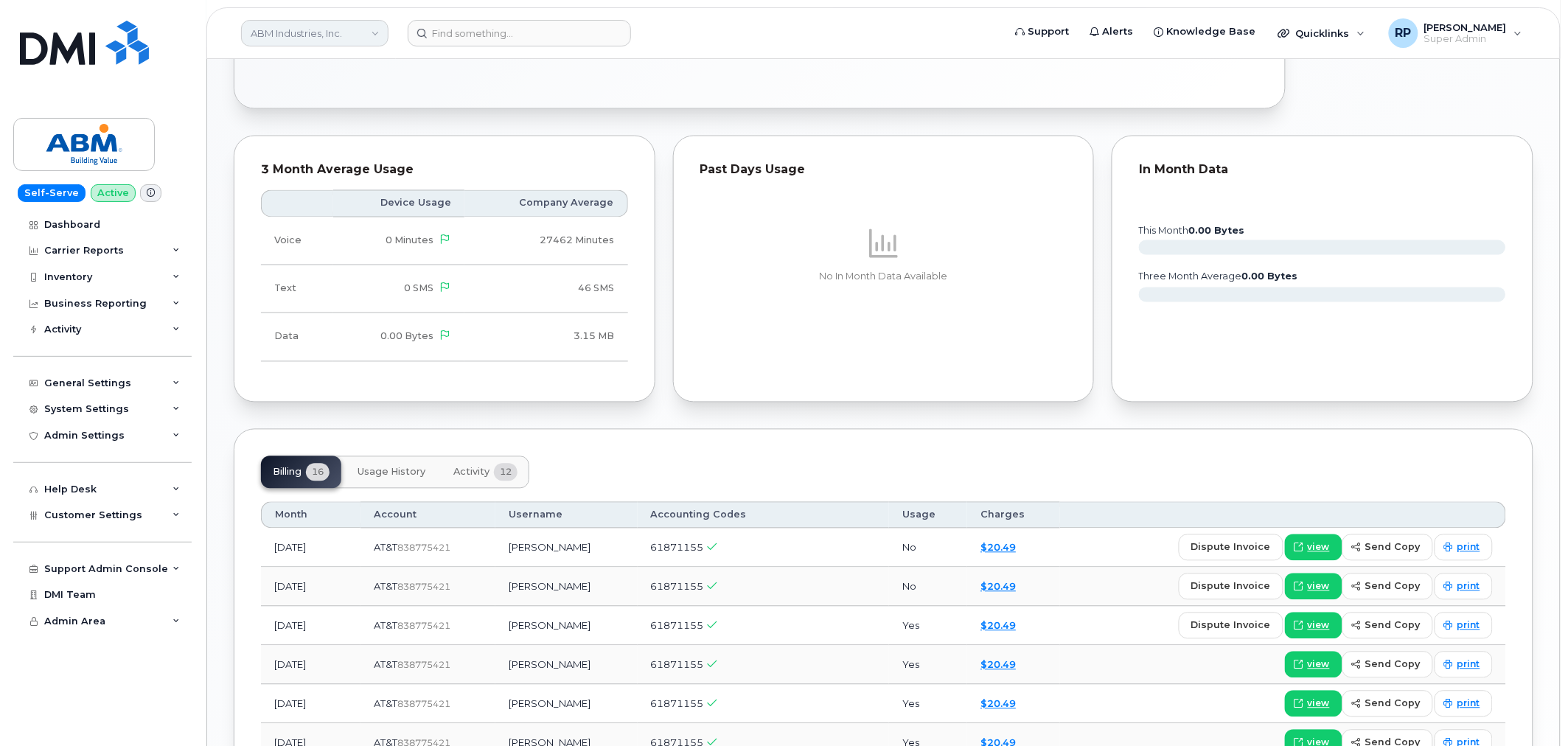
click at [325, 33] on link "ABM Industries, Inc." at bounding box center [315, 33] width 147 height 26
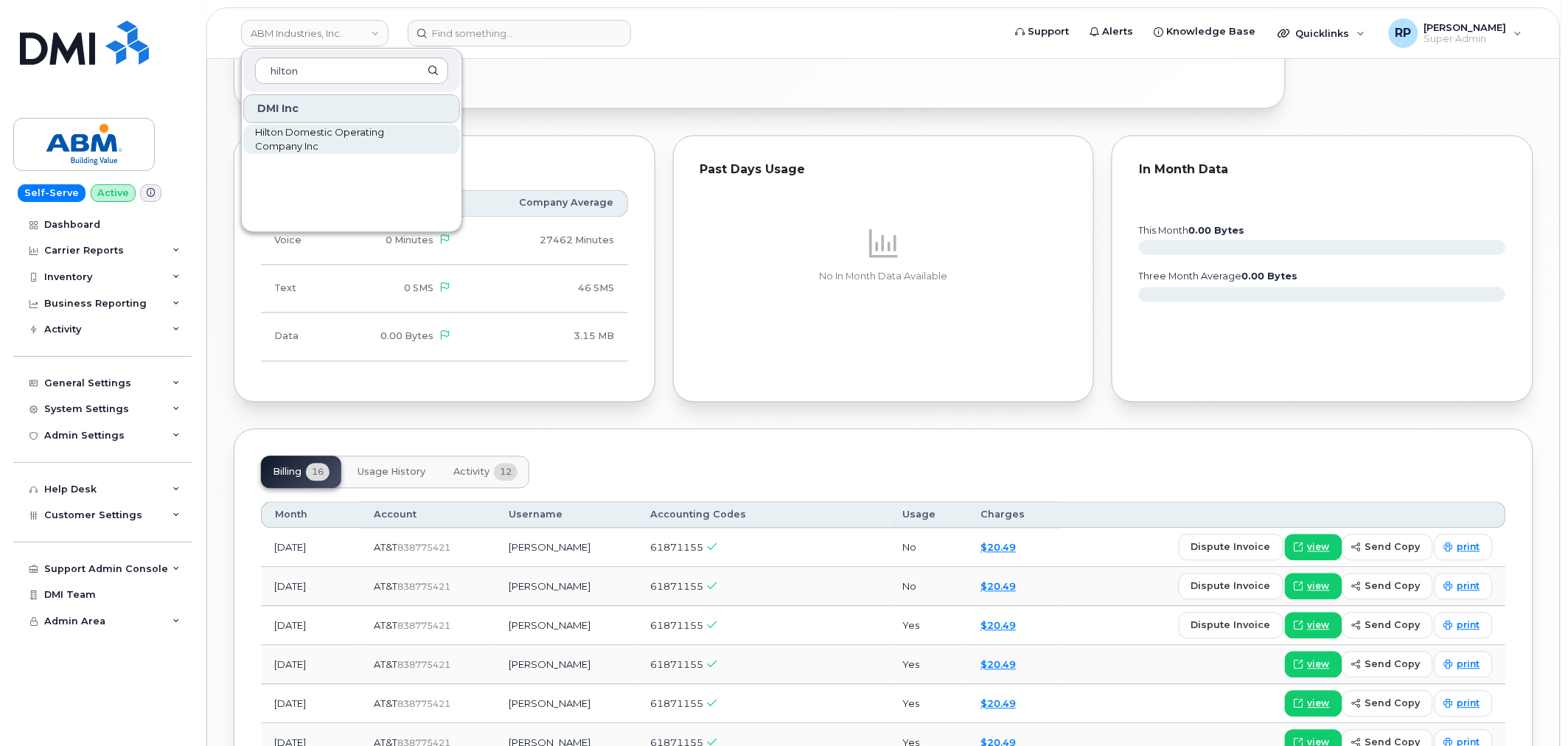
type input "hilton"
click at [299, 127] on span "Hilton Domestic Operating Company Inc" at bounding box center [339, 139] width 169 height 29
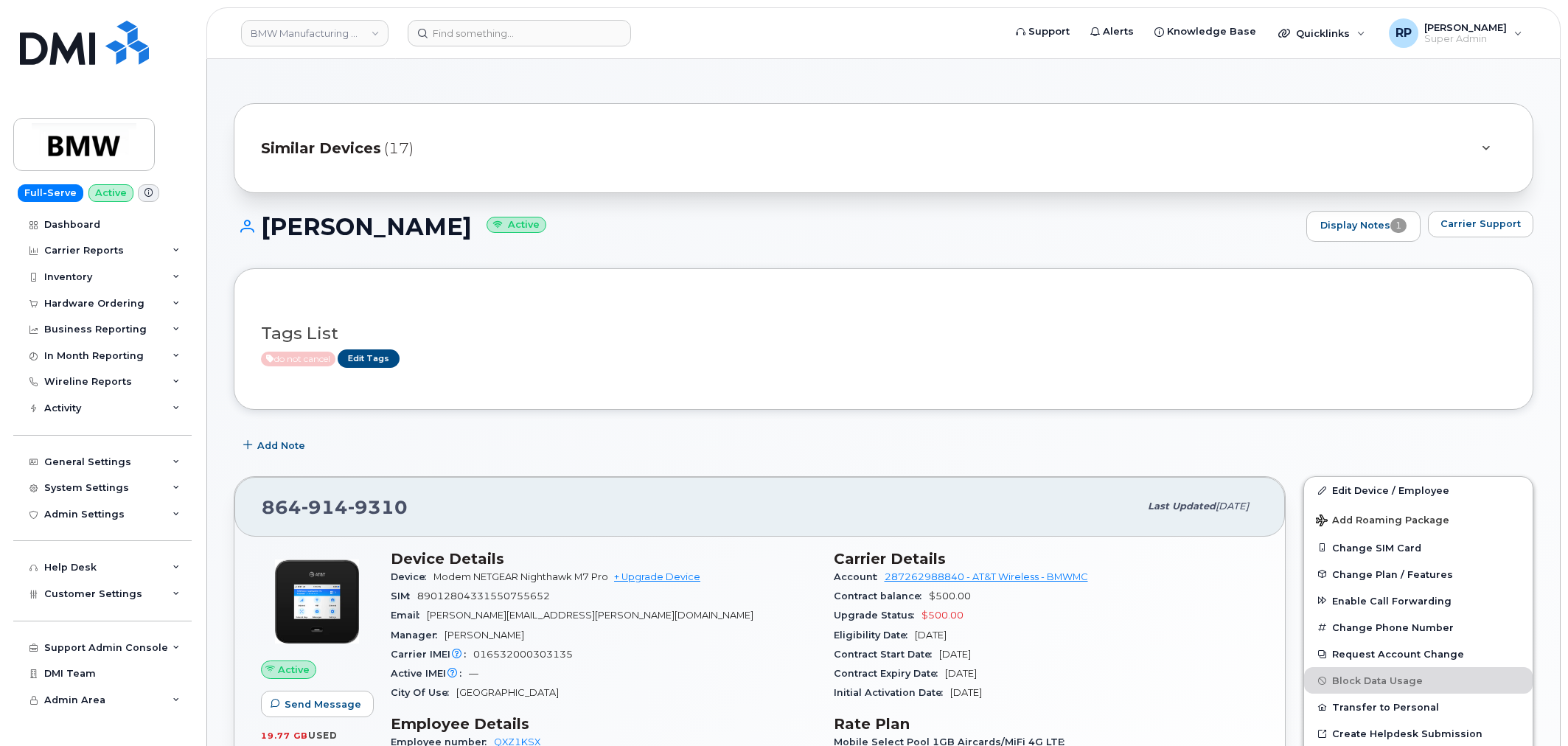
scroll to position [941, 0]
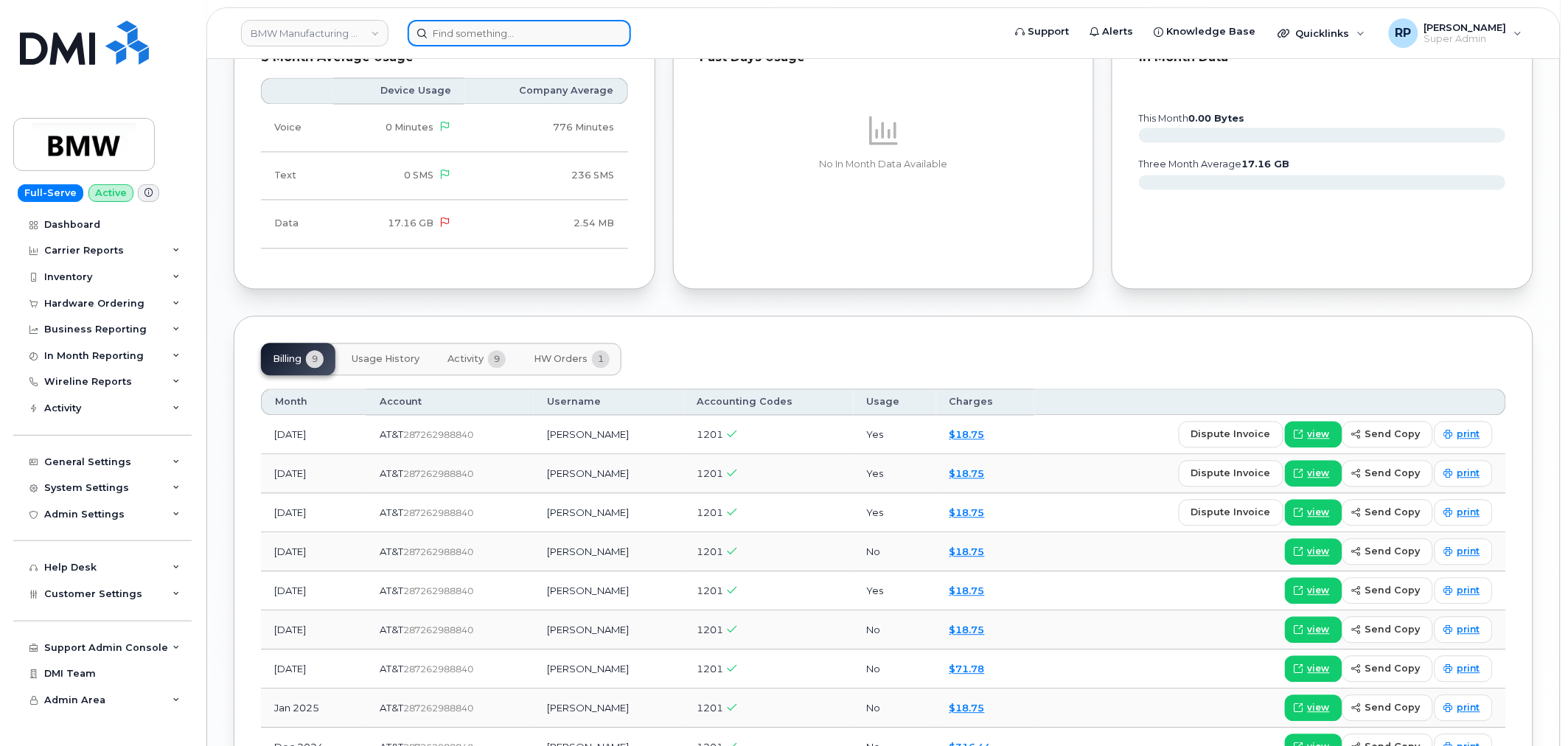
click at [556, 38] on input at bounding box center [519, 33] width 223 height 26
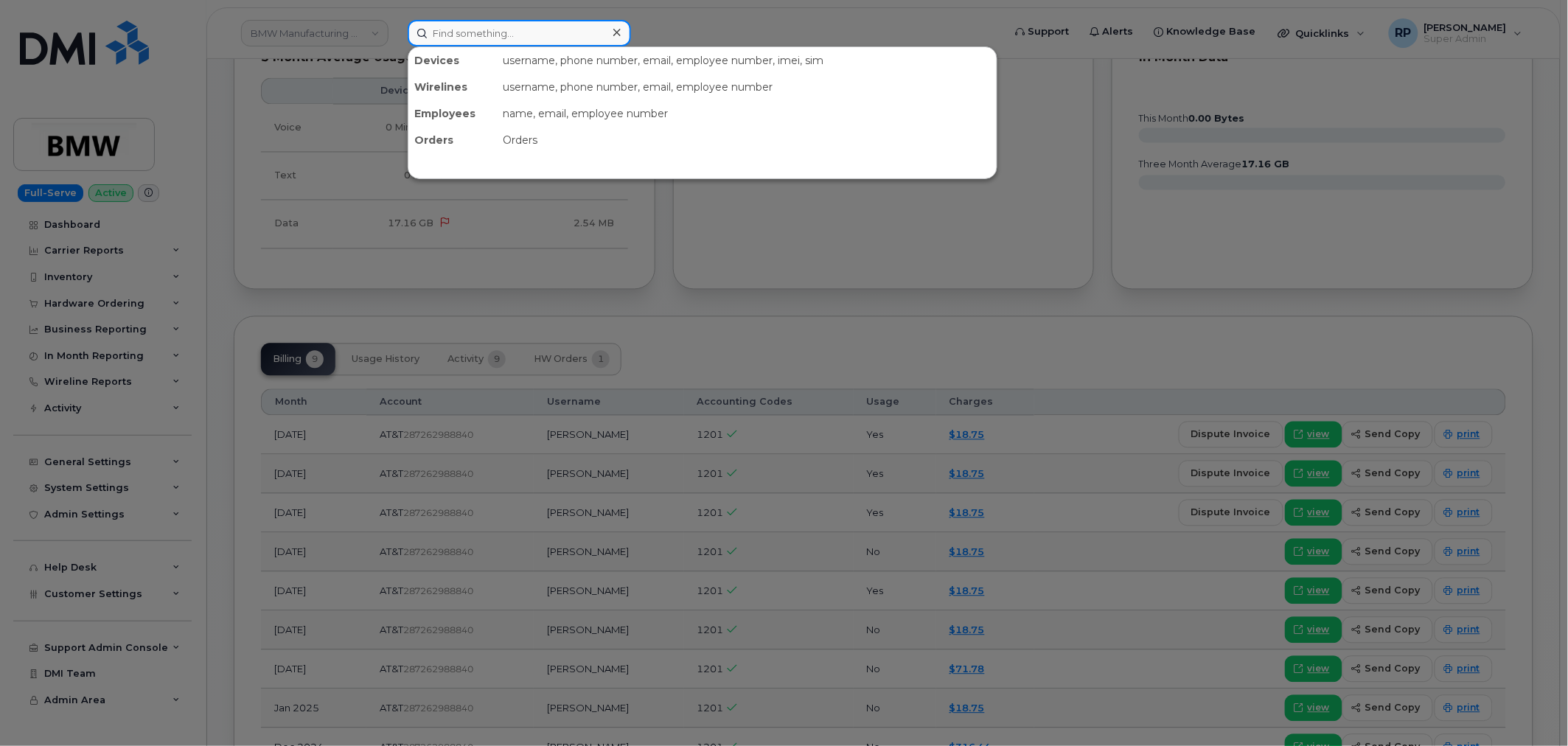
paste input "9202053012"
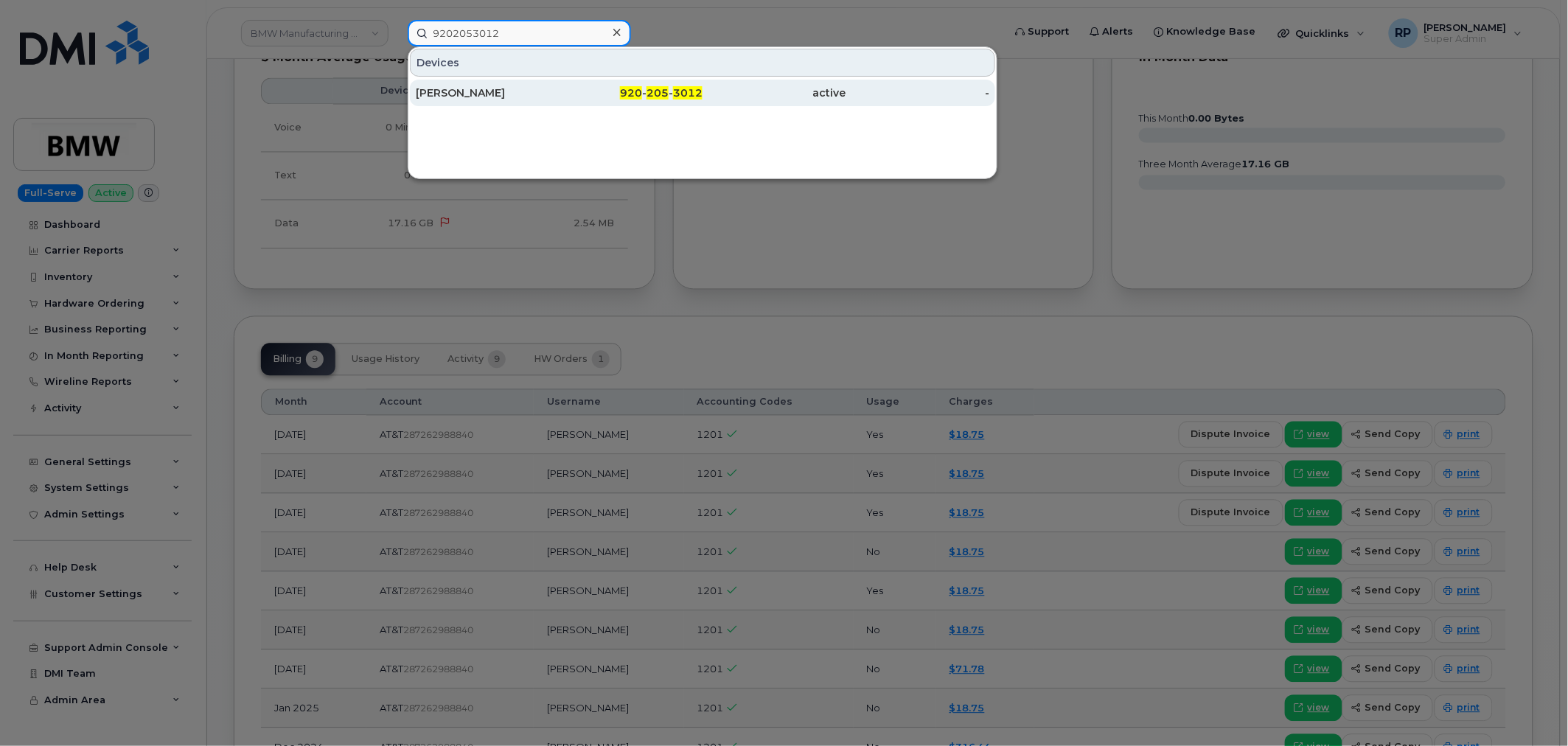
type input "9202053012"
click at [525, 97] on div "[PERSON_NAME]" at bounding box center [487, 93] width 144 height 15
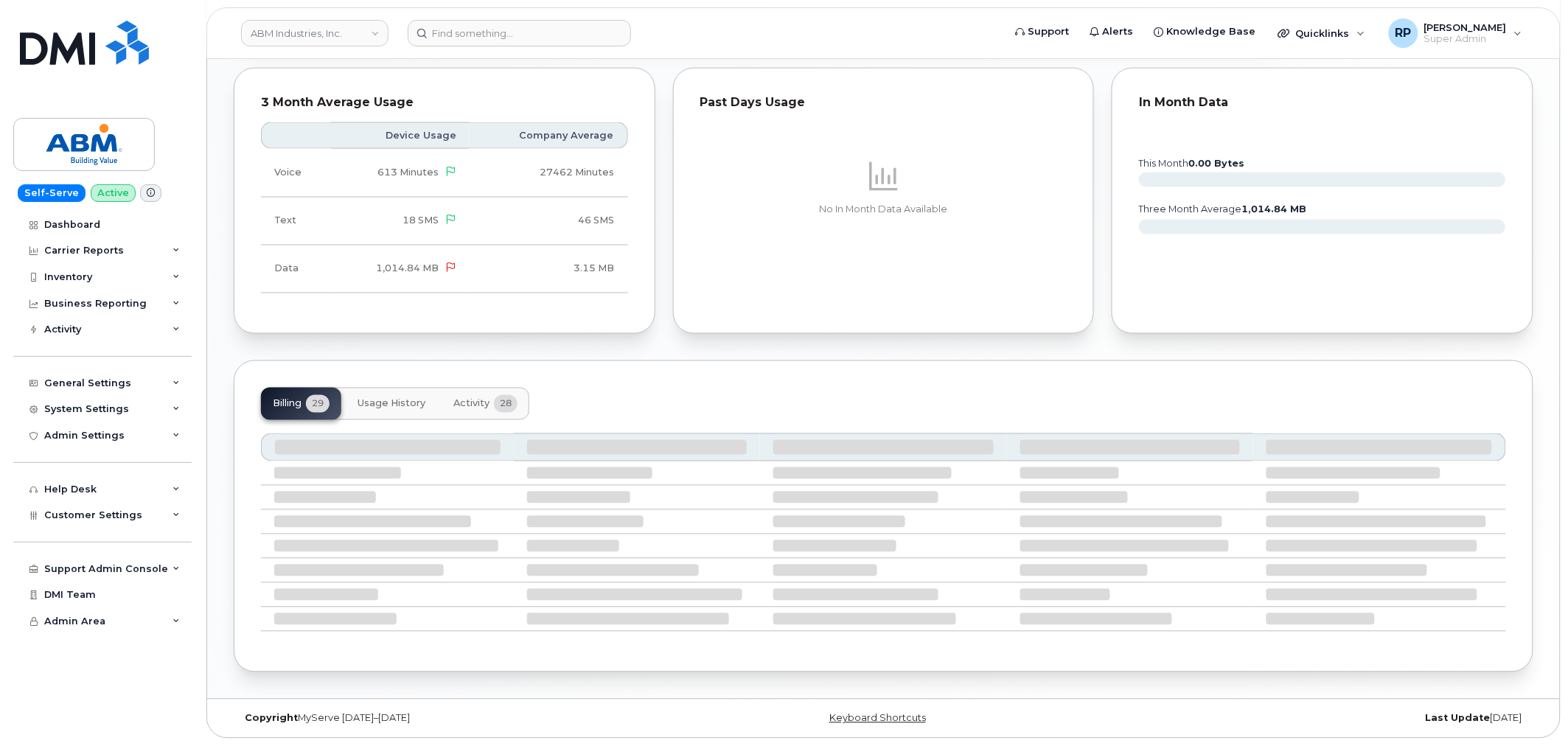
scroll to position [776, 0]
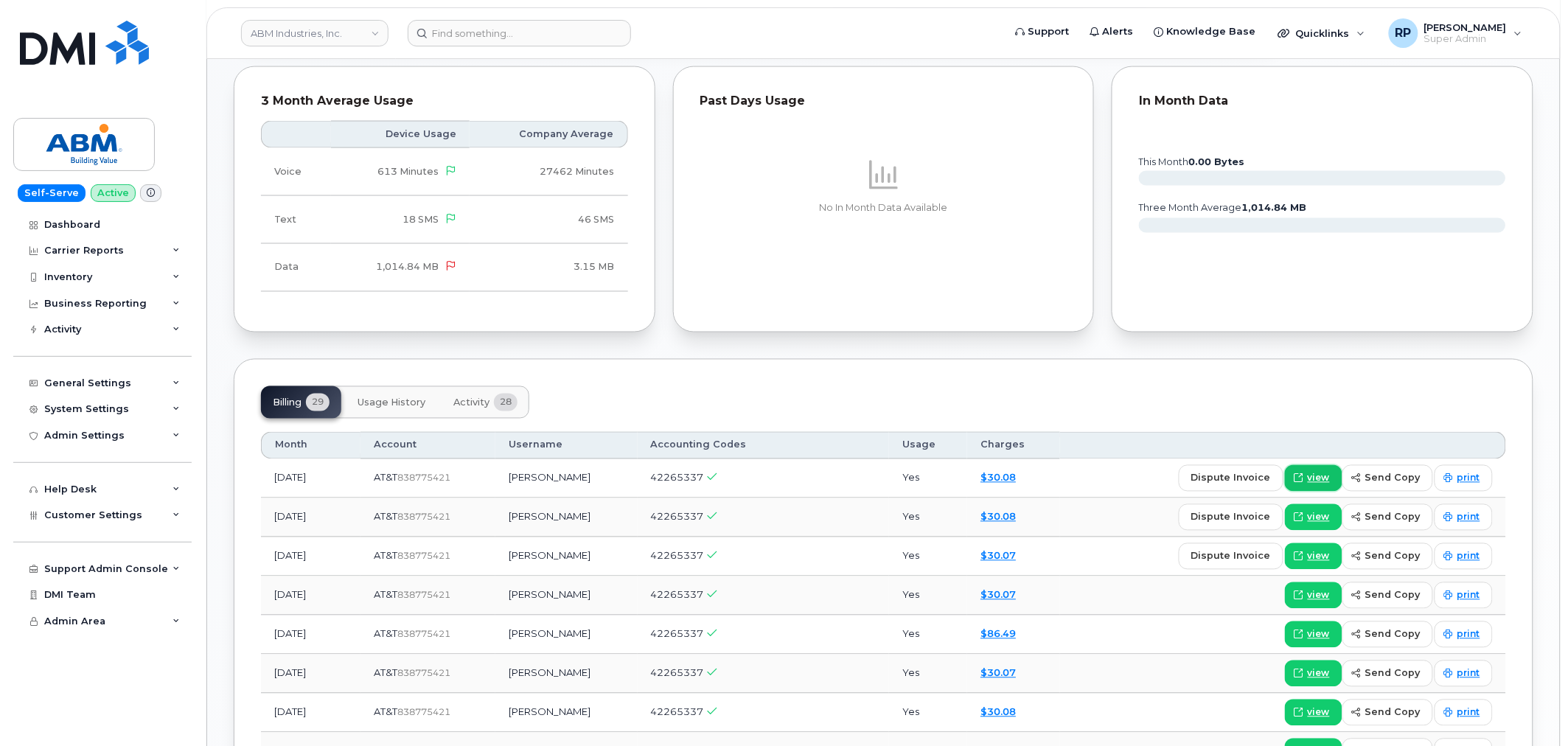
click at [1300, 479] on icon at bounding box center [1298, 479] width 9 height 9
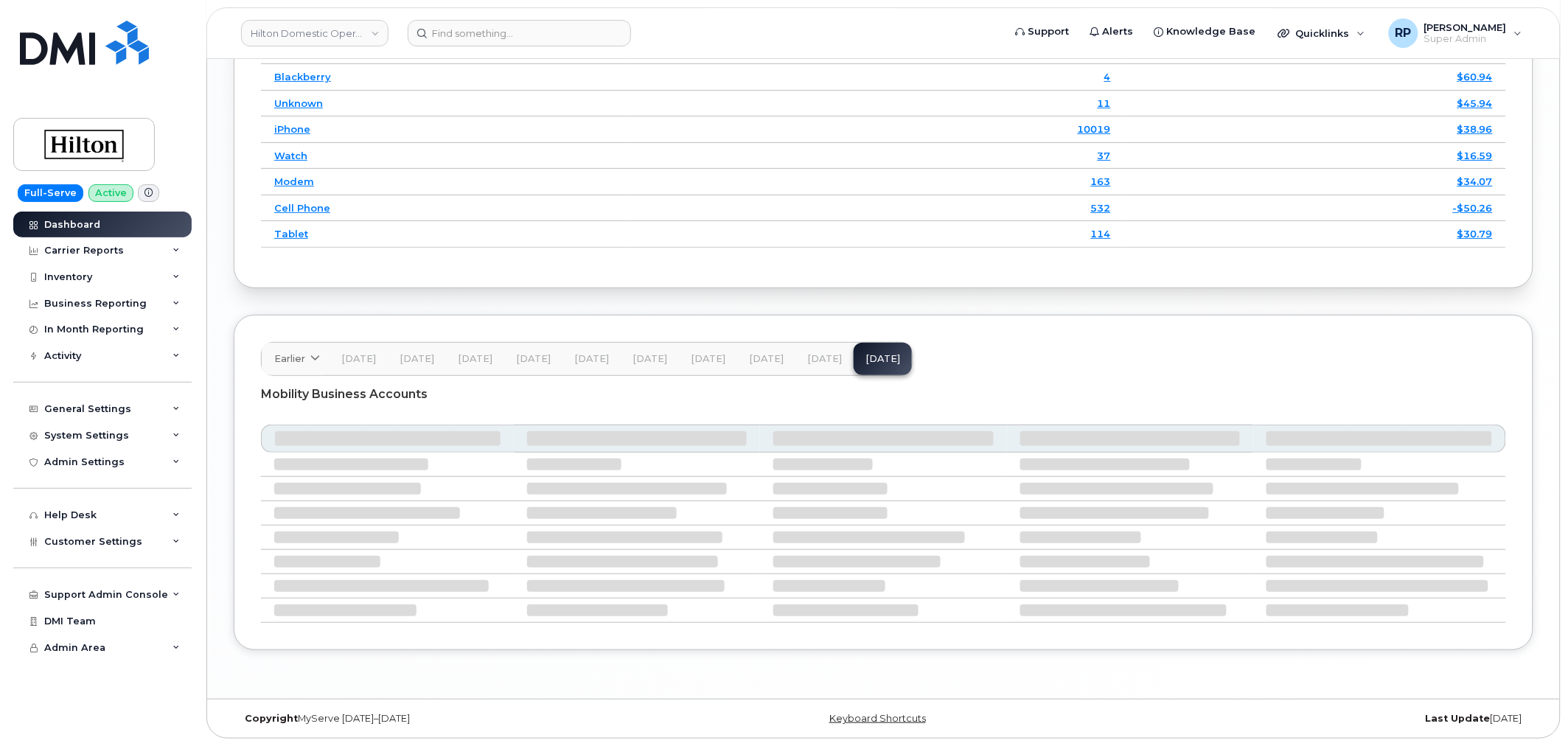
scroll to position [2141, 0]
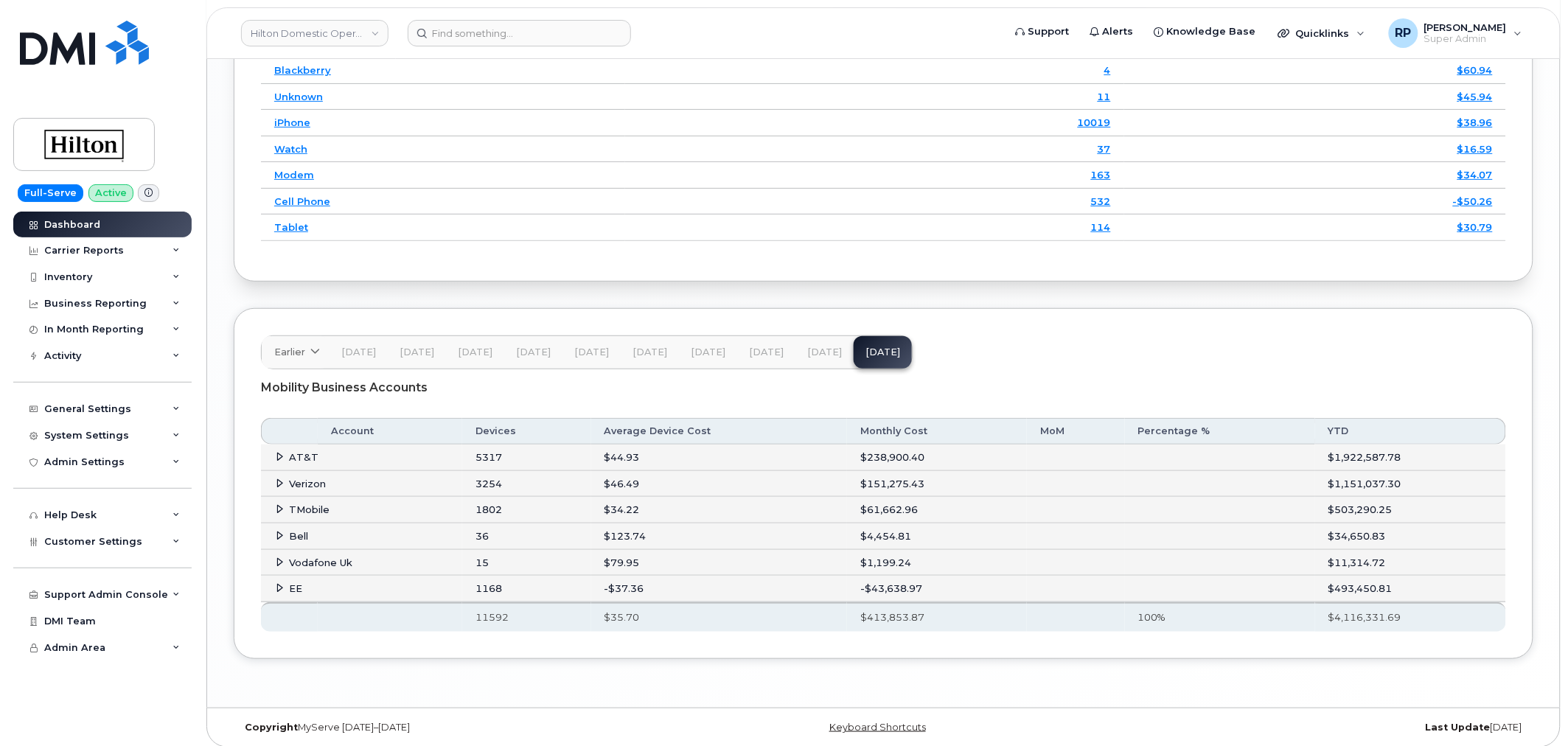
click at [276, 488] on icon at bounding box center [280, 483] width 10 height 10
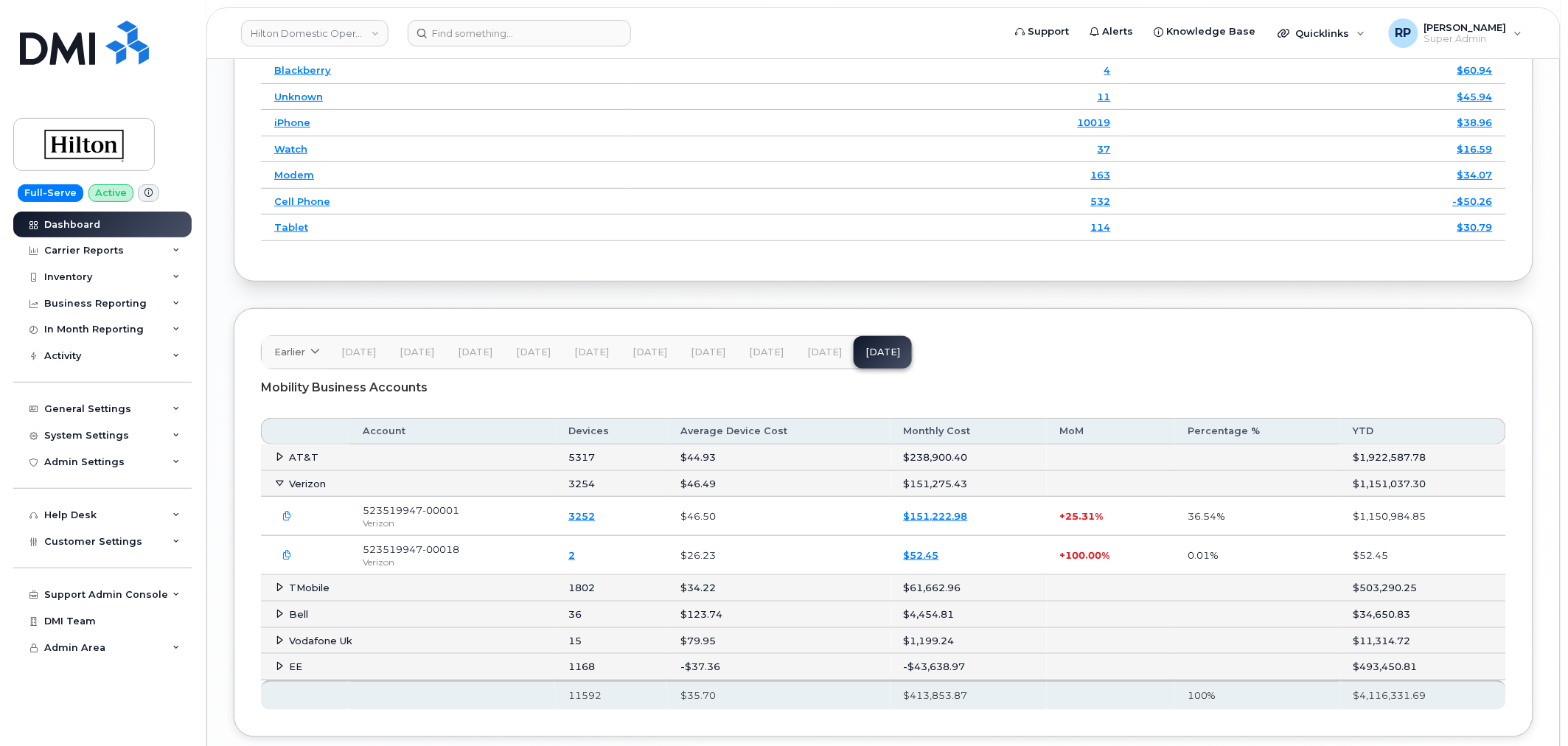
click at [822, 357] on span "[DATE]" at bounding box center [824, 353] width 34 height 11
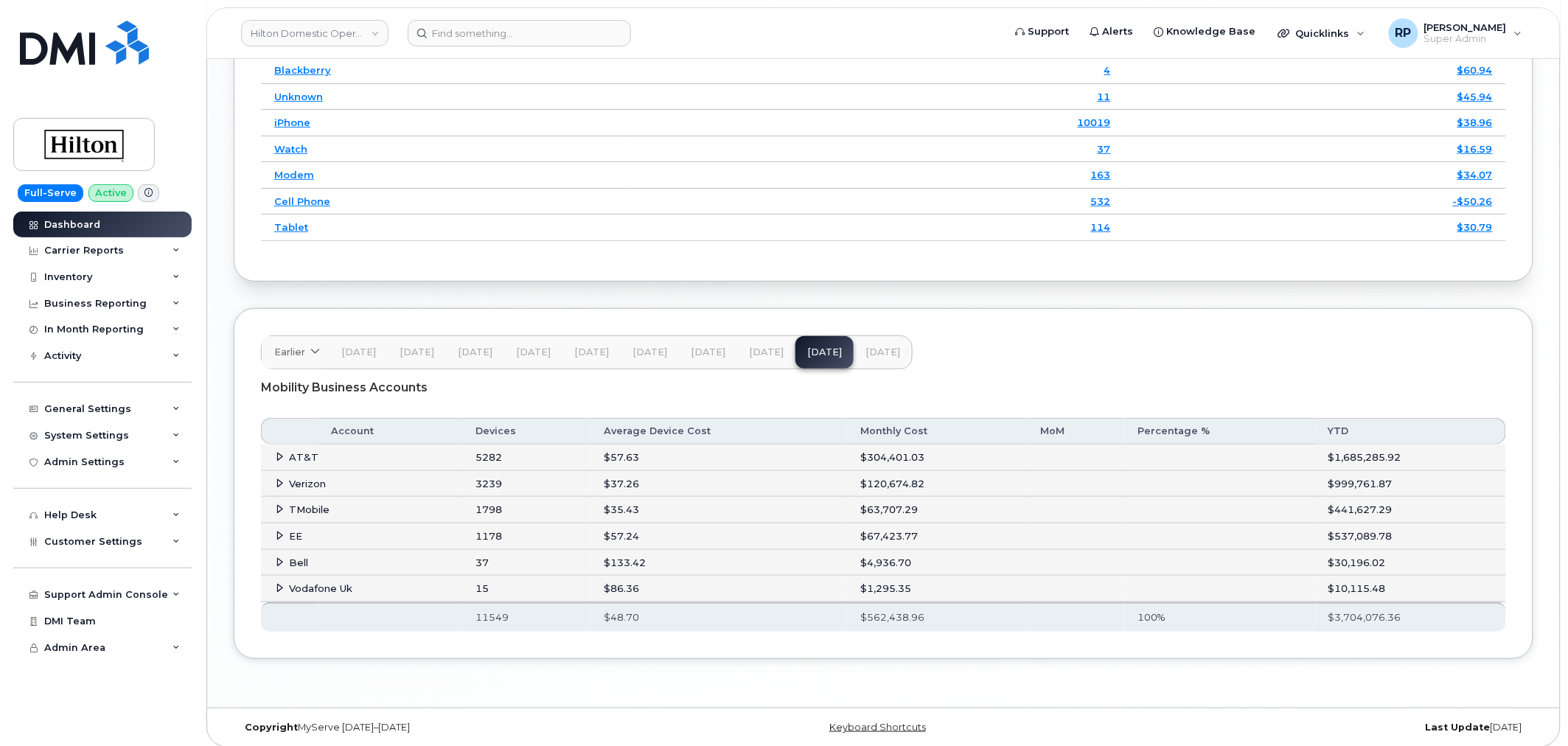
click at [276, 488] on icon at bounding box center [280, 483] width 10 height 10
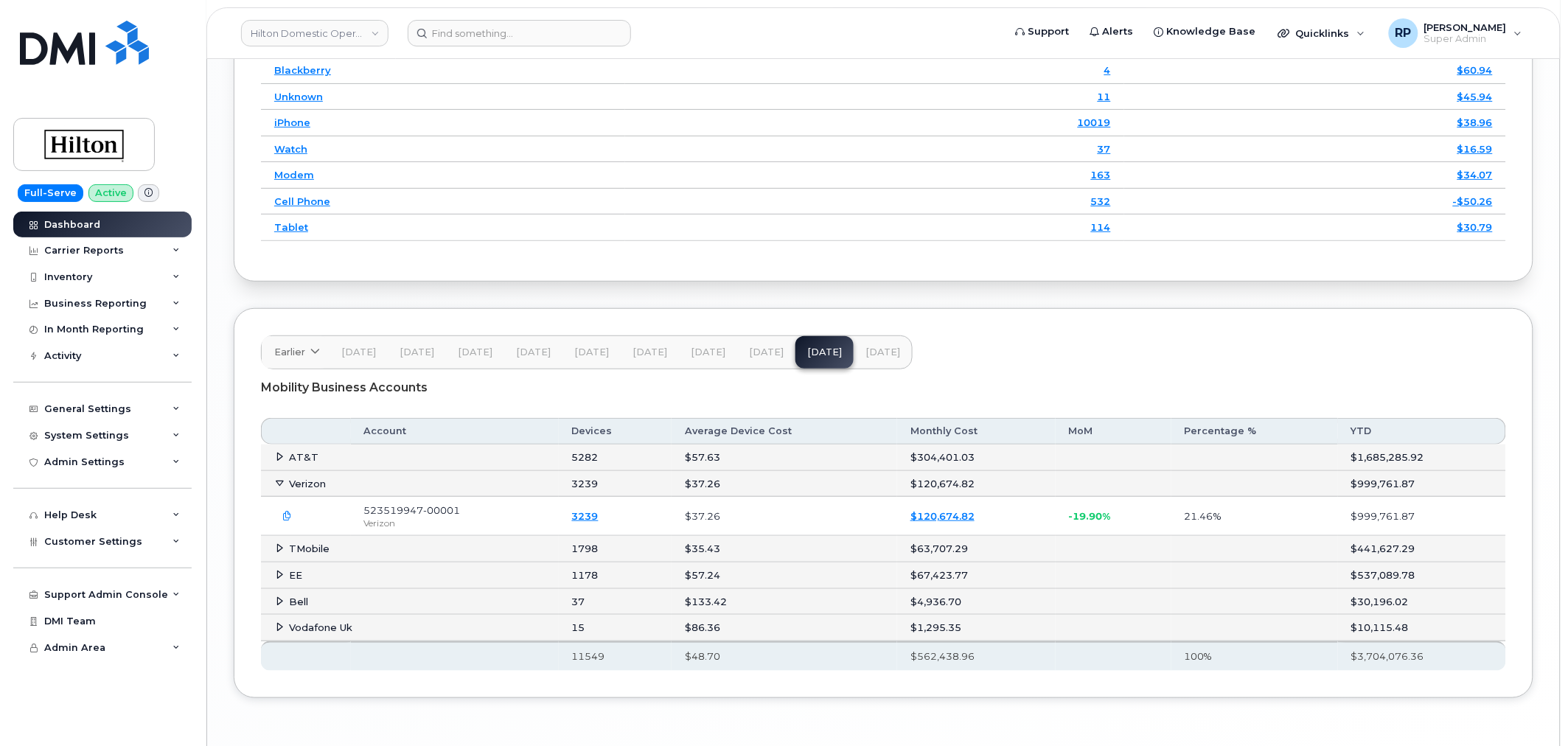
click at [289, 528] on button "button" at bounding box center [287, 516] width 26 height 26
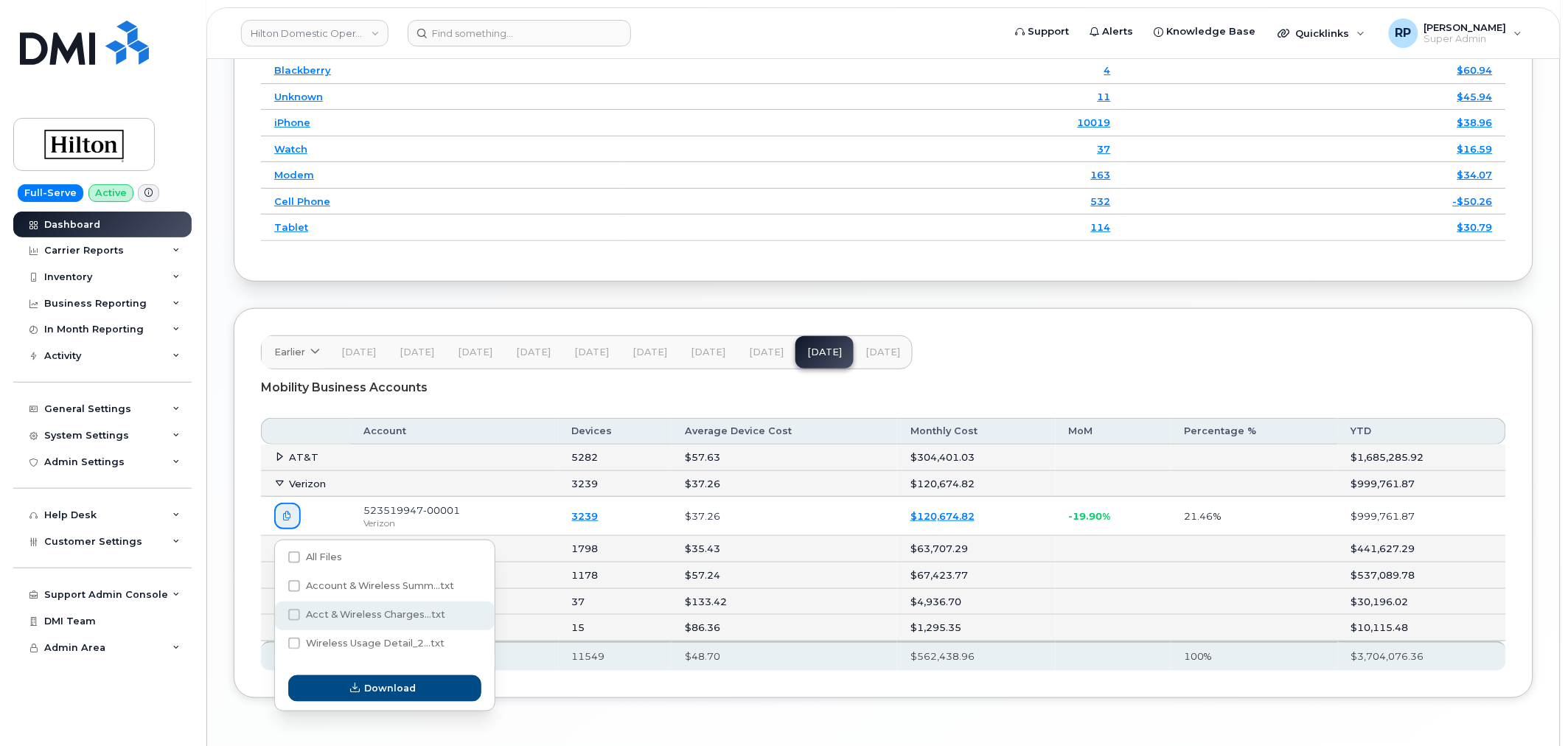
click at [388, 611] on span "Acct & Wireless Charges...txt" at bounding box center [375, 615] width 139 height 11
click at [278, 612] on input "Acct & Wireless Charges...txt" at bounding box center [274, 615] width 7 height 7
checkbox input "true"
click at [386, 680] on button "Download" at bounding box center [385, 689] width 193 height 26
